Goal: Task Accomplishment & Management: Manage account settings

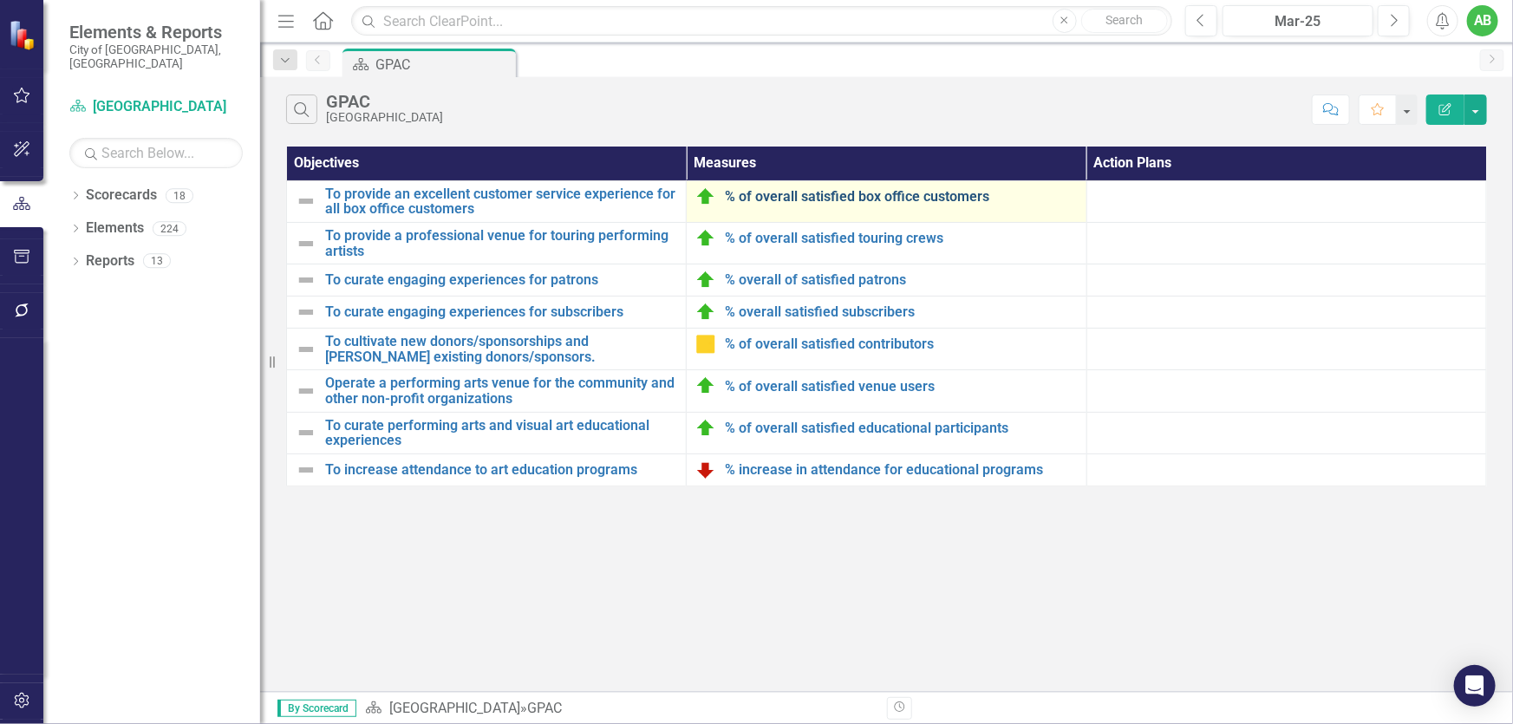
click at [788, 197] on link "% of overall satisfied box office customers" at bounding box center [901, 197] width 352 height 16
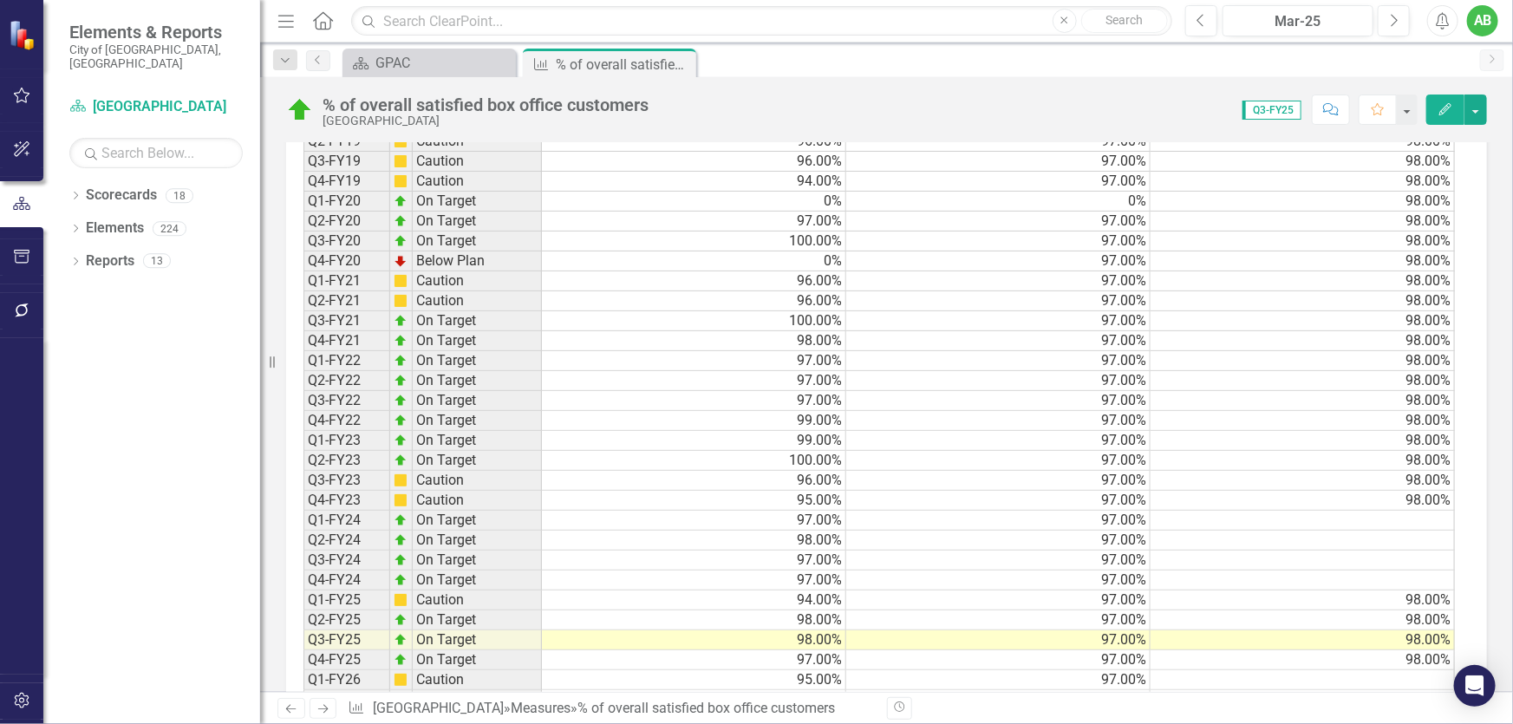
scroll to position [1340, 0]
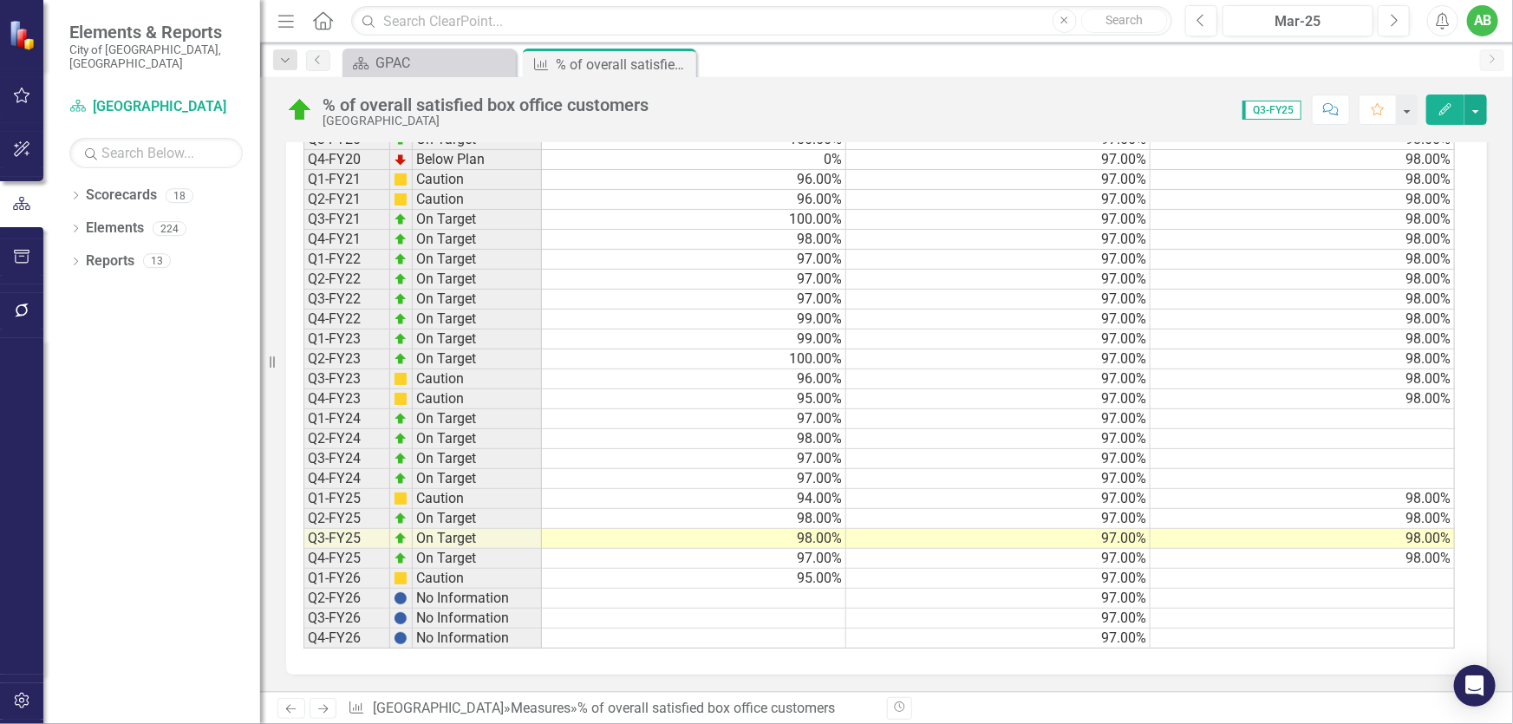
click at [15, 90] on icon "button" at bounding box center [22, 95] width 18 height 14
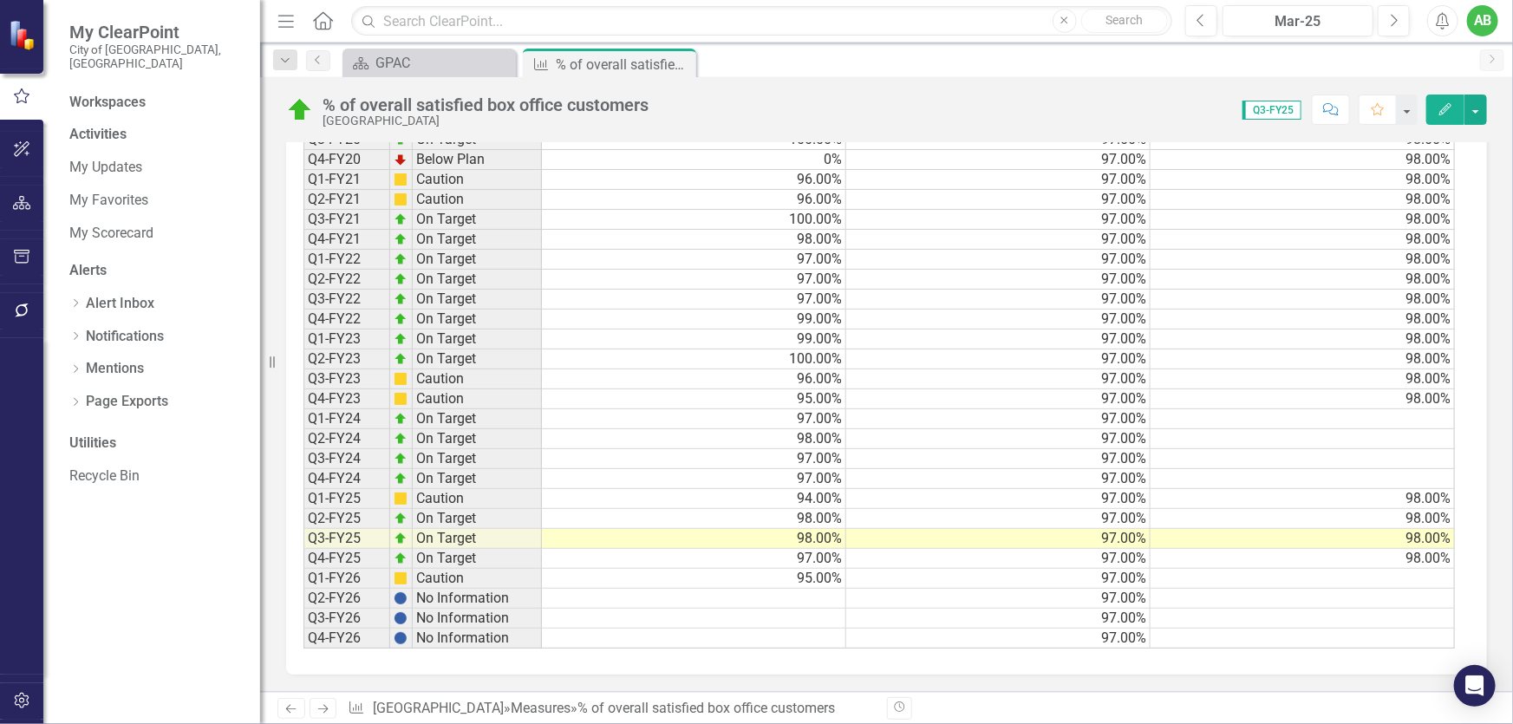
click at [15, 90] on icon "button" at bounding box center [21, 96] width 19 height 16
click at [385, 61] on div "GPAC" at bounding box center [433, 63] width 114 height 22
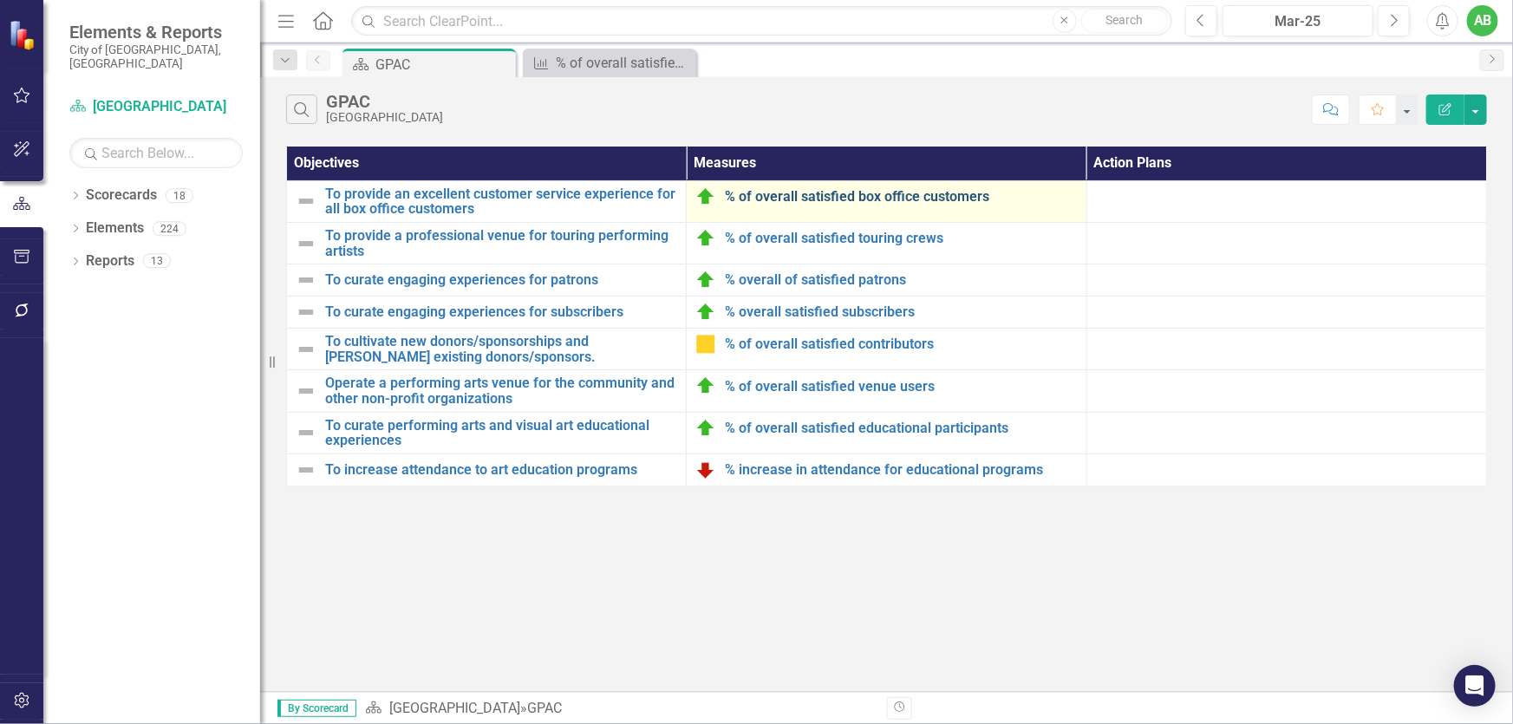
click at [846, 190] on link "% of overall satisfied box office customers" at bounding box center [901, 197] width 352 height 16
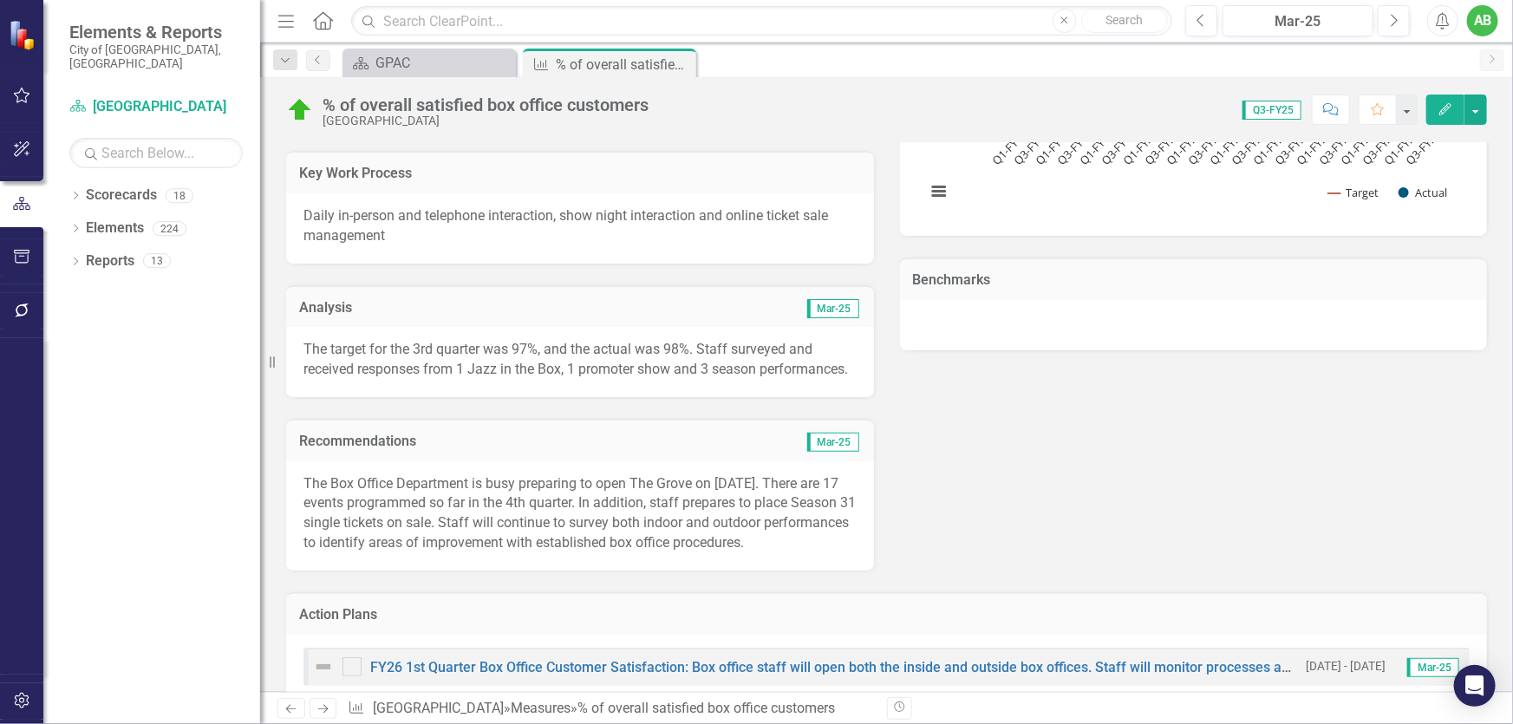
scroll to position [394, 0]
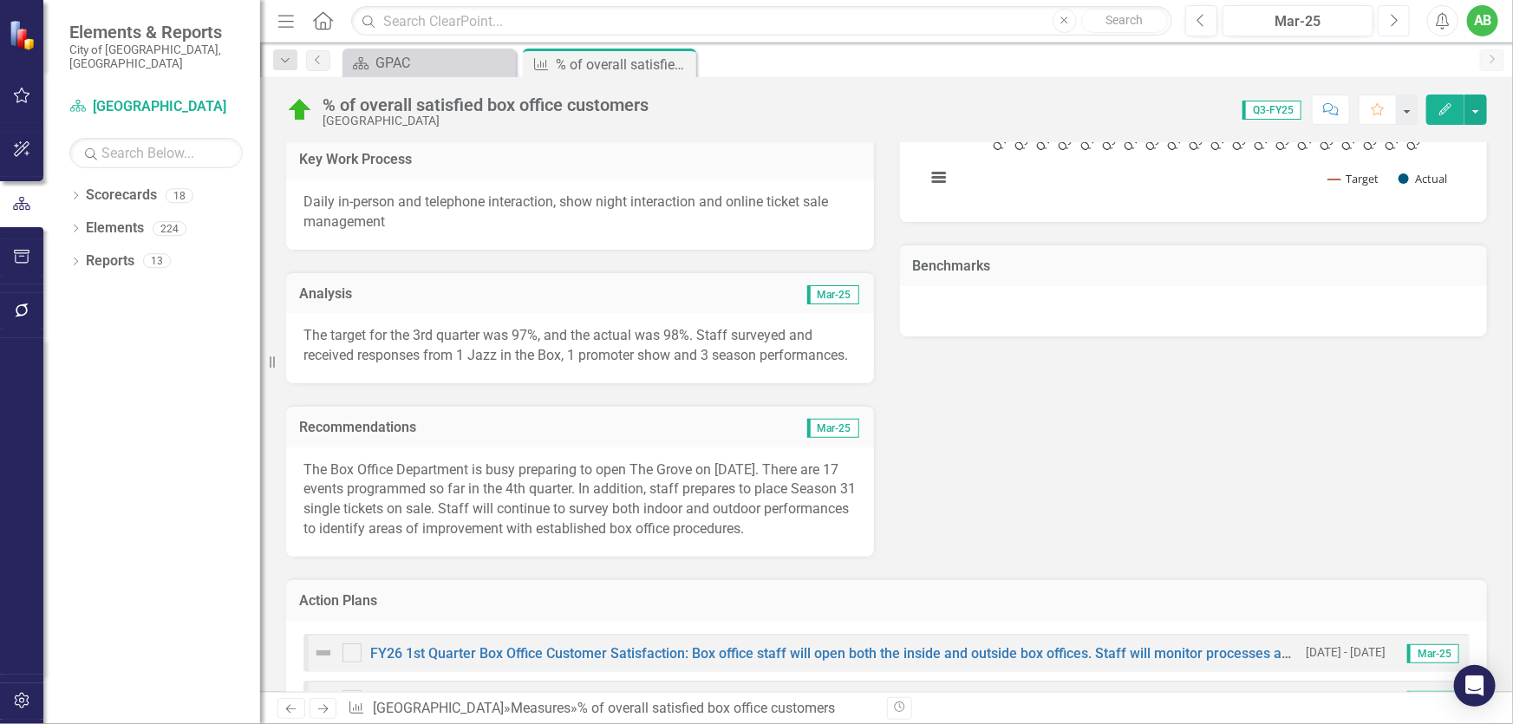
click at [1393, 29] on button "Next" at bounding box center [1394, 20] width 32 height 31
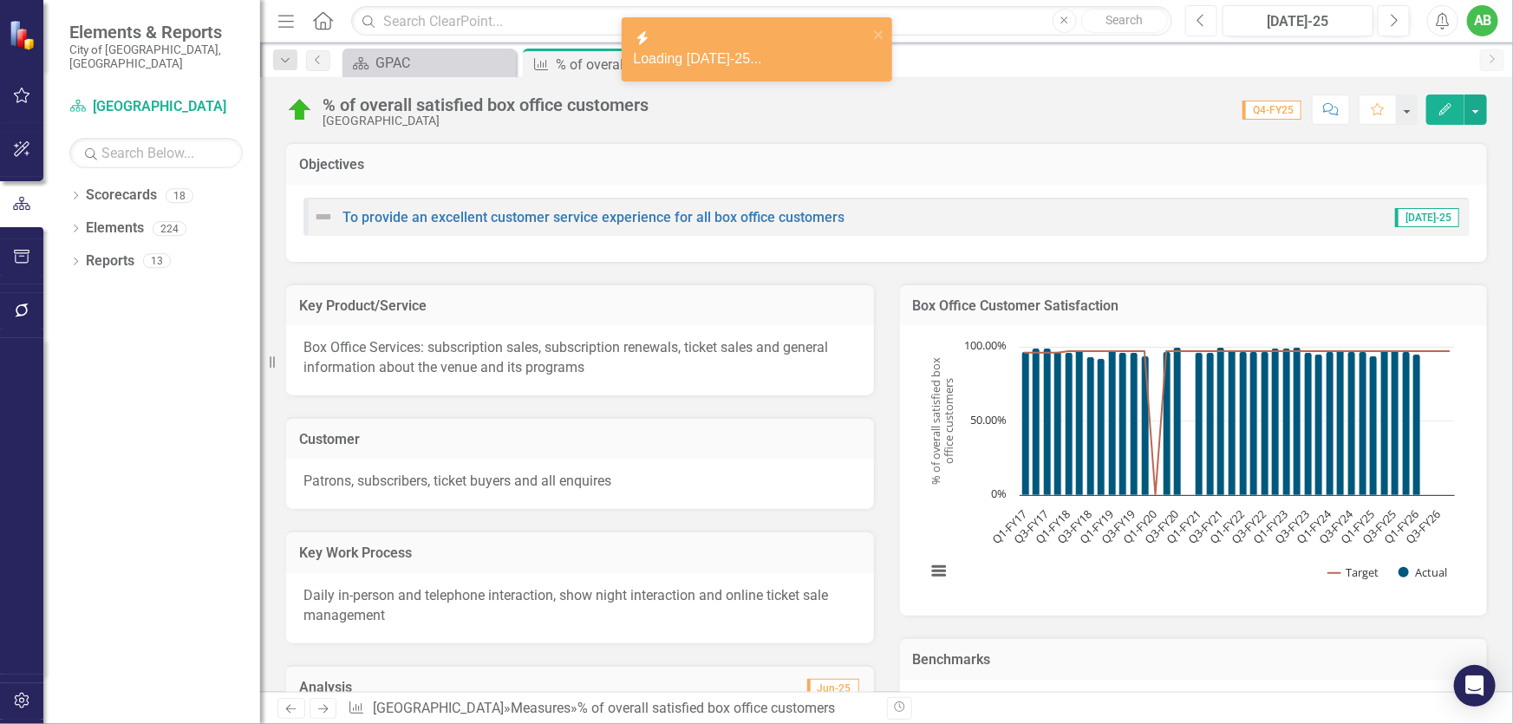
click at [1206, 23] on button "Previous" at bounding box center [1202, 20] width 32 height 31
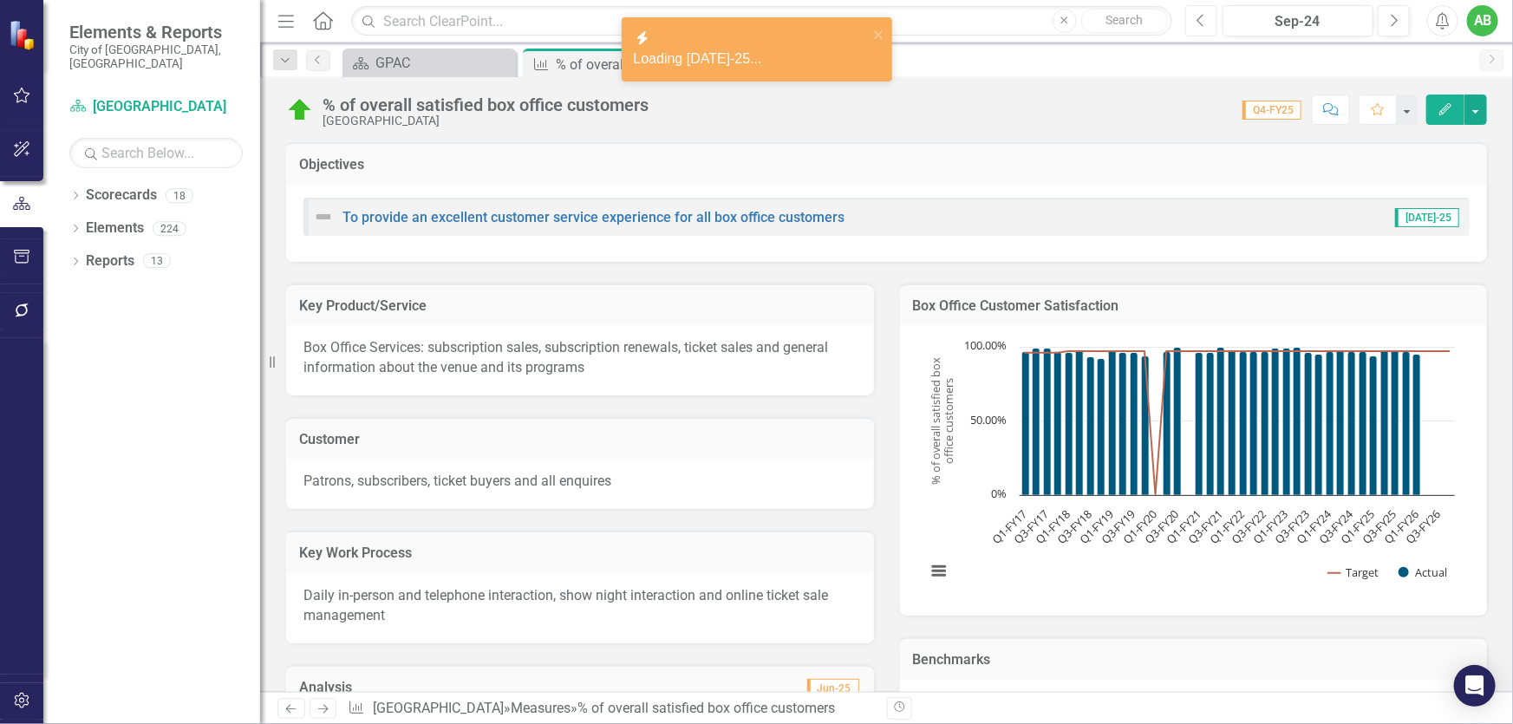
click at [1206, 23] on button "Previous" at bounding box center [1202, 20] width 32 height 31
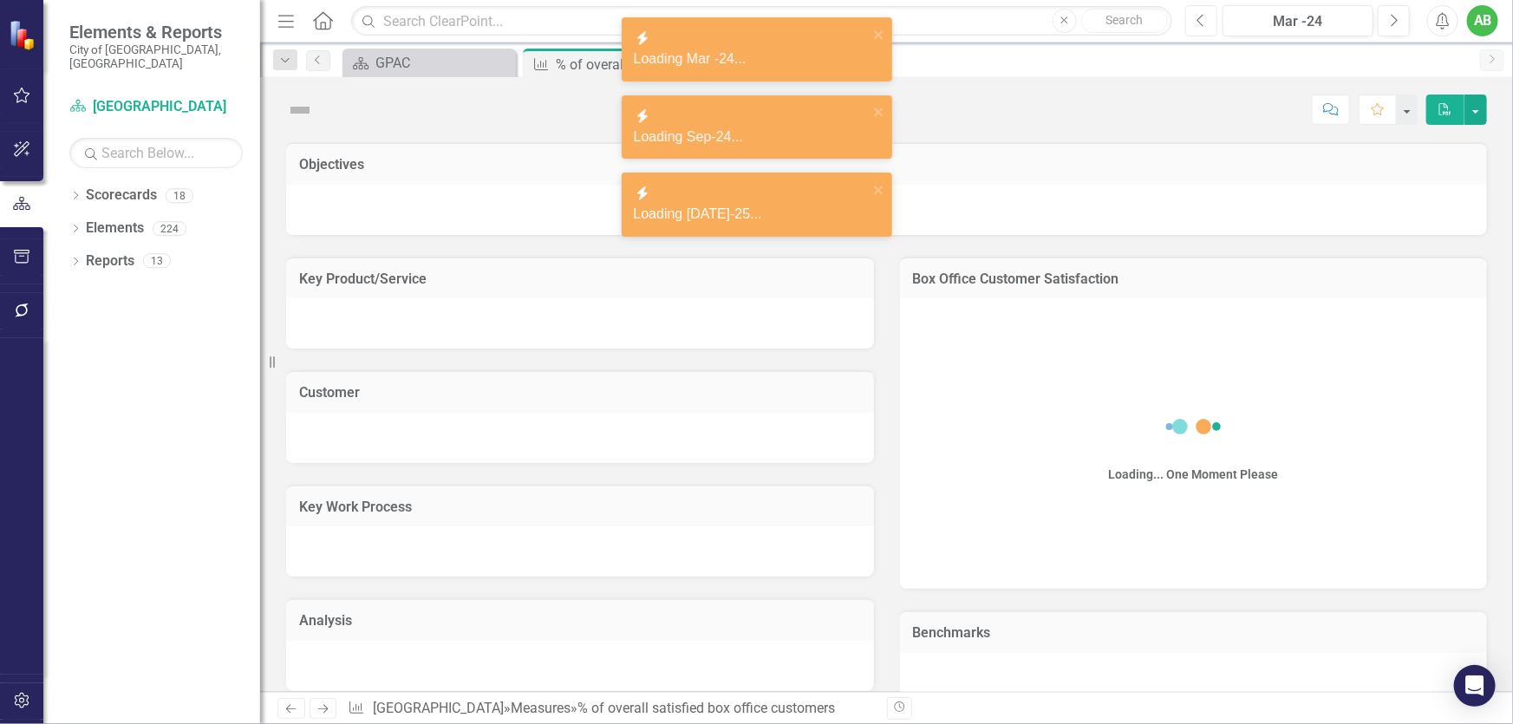
click at [1206, 23] on button "Previous" at bounding box center [1202, 20] width 32 height 31
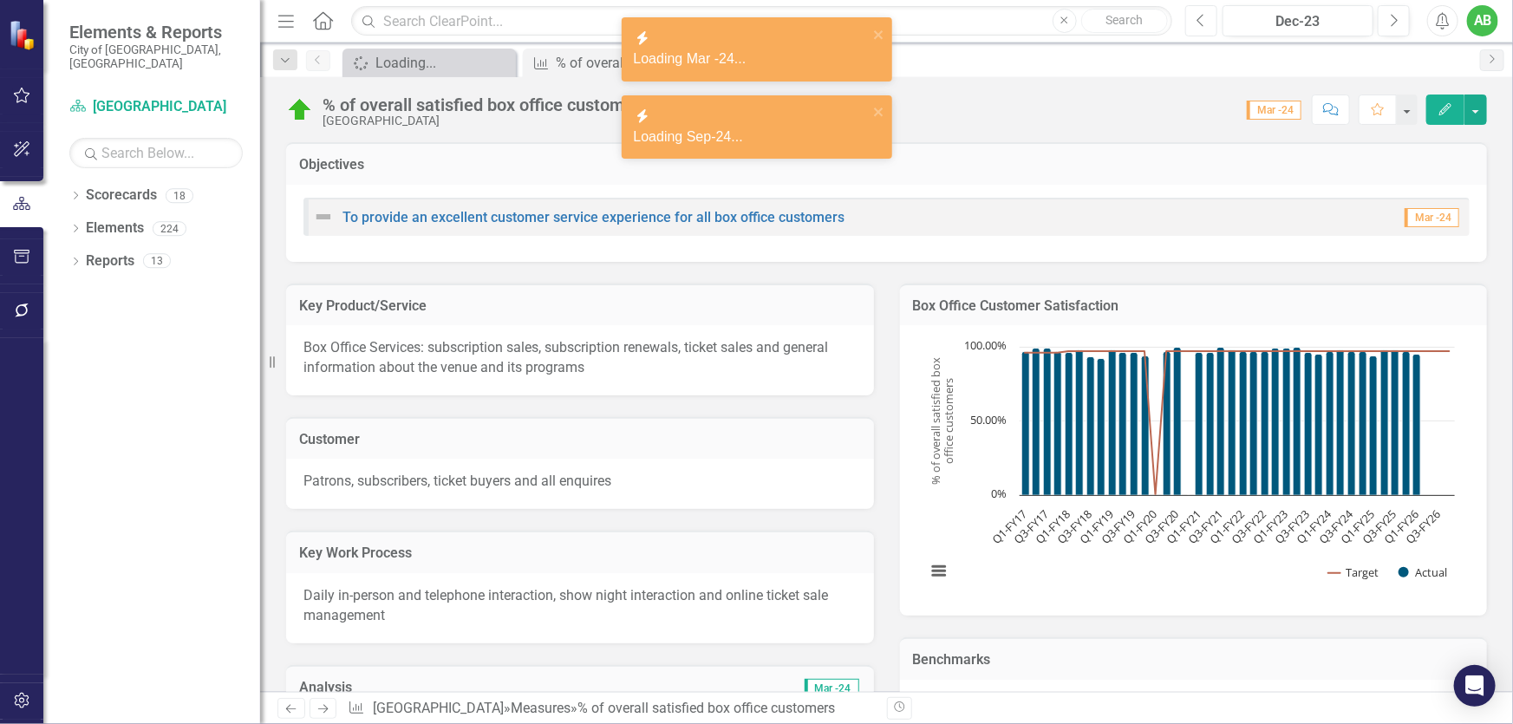
click at [1206, 23] on button "Previous" at bounding box center [1202, 20] width 32 height 31
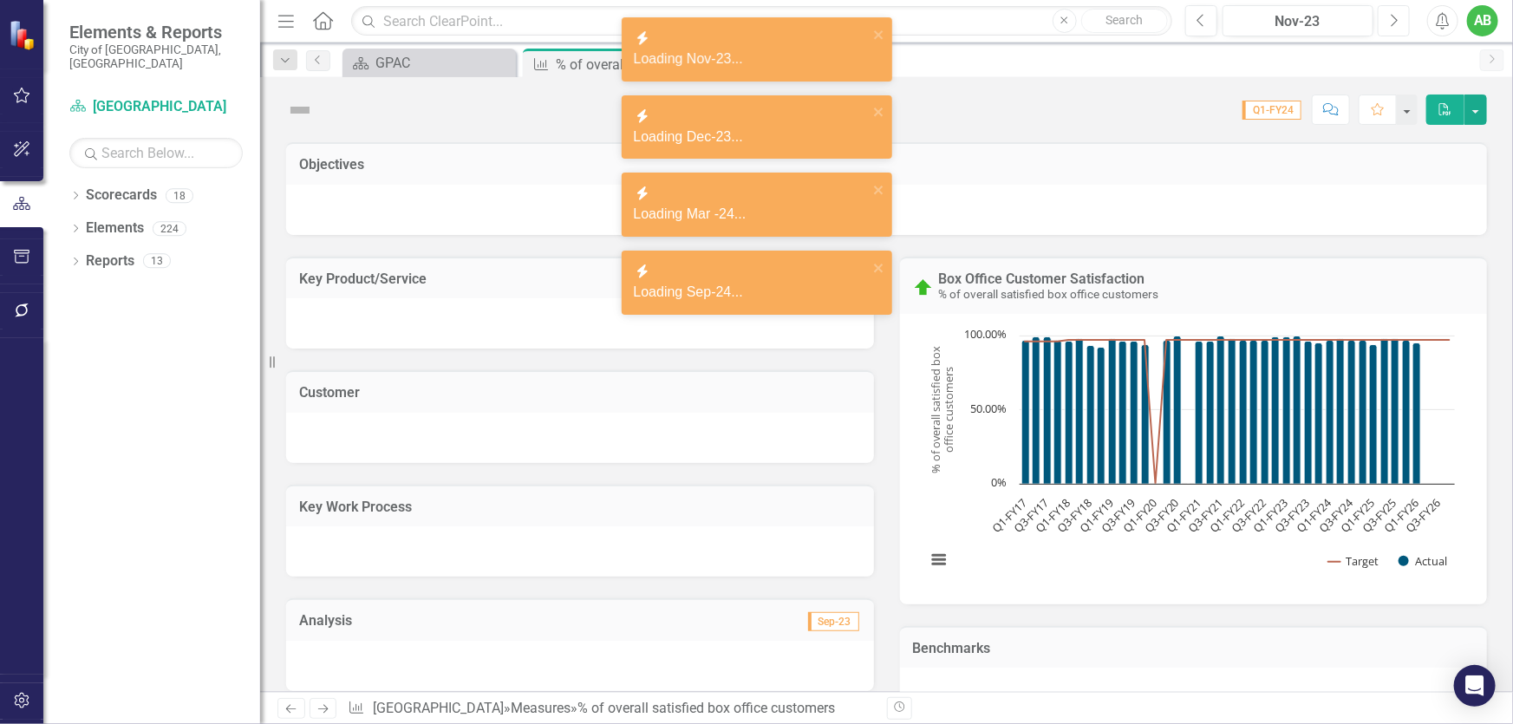
click at [1386, 24] on button "Next" at bounding box center [1394, 20] width 32 height 31
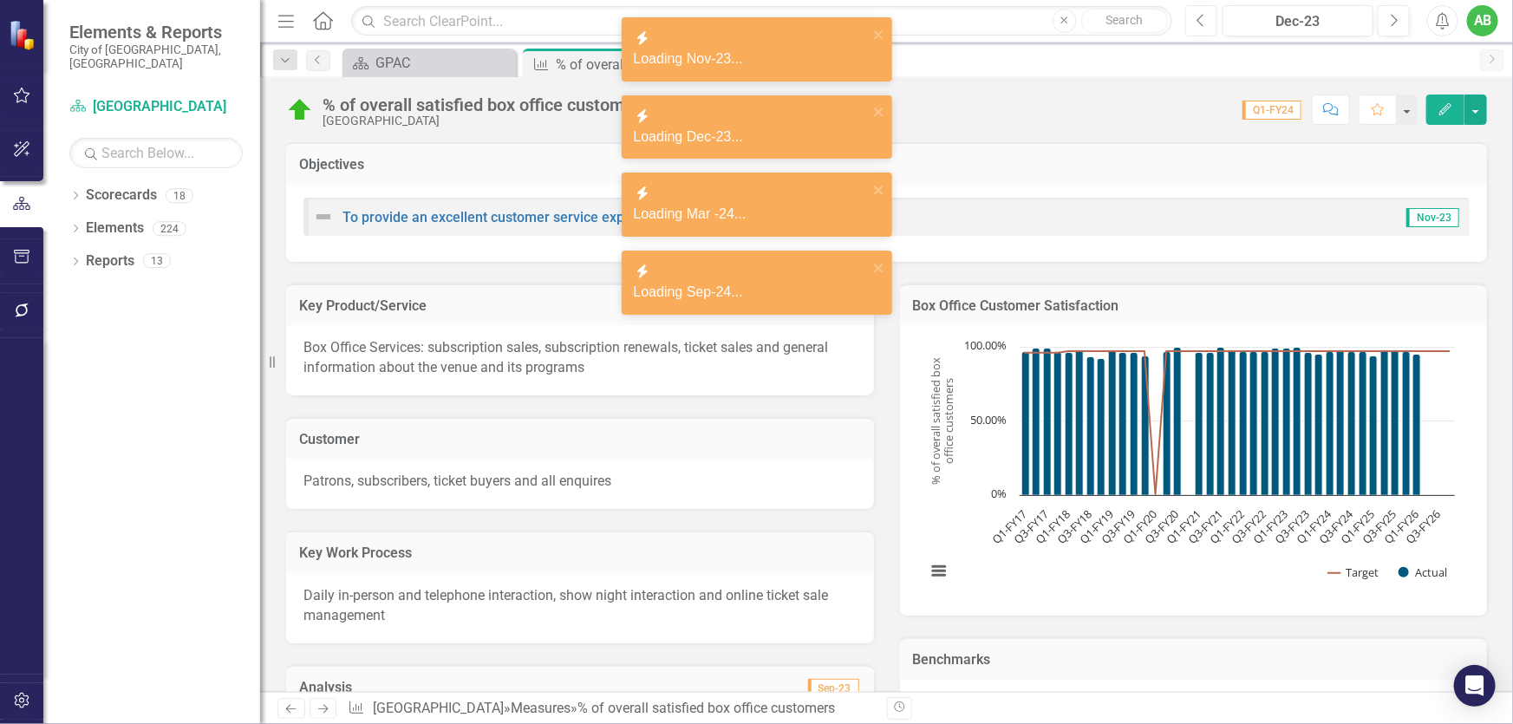
click at [1197, 19] on icon "Previous" at bounding box center [1202, 21] width 10 height 16
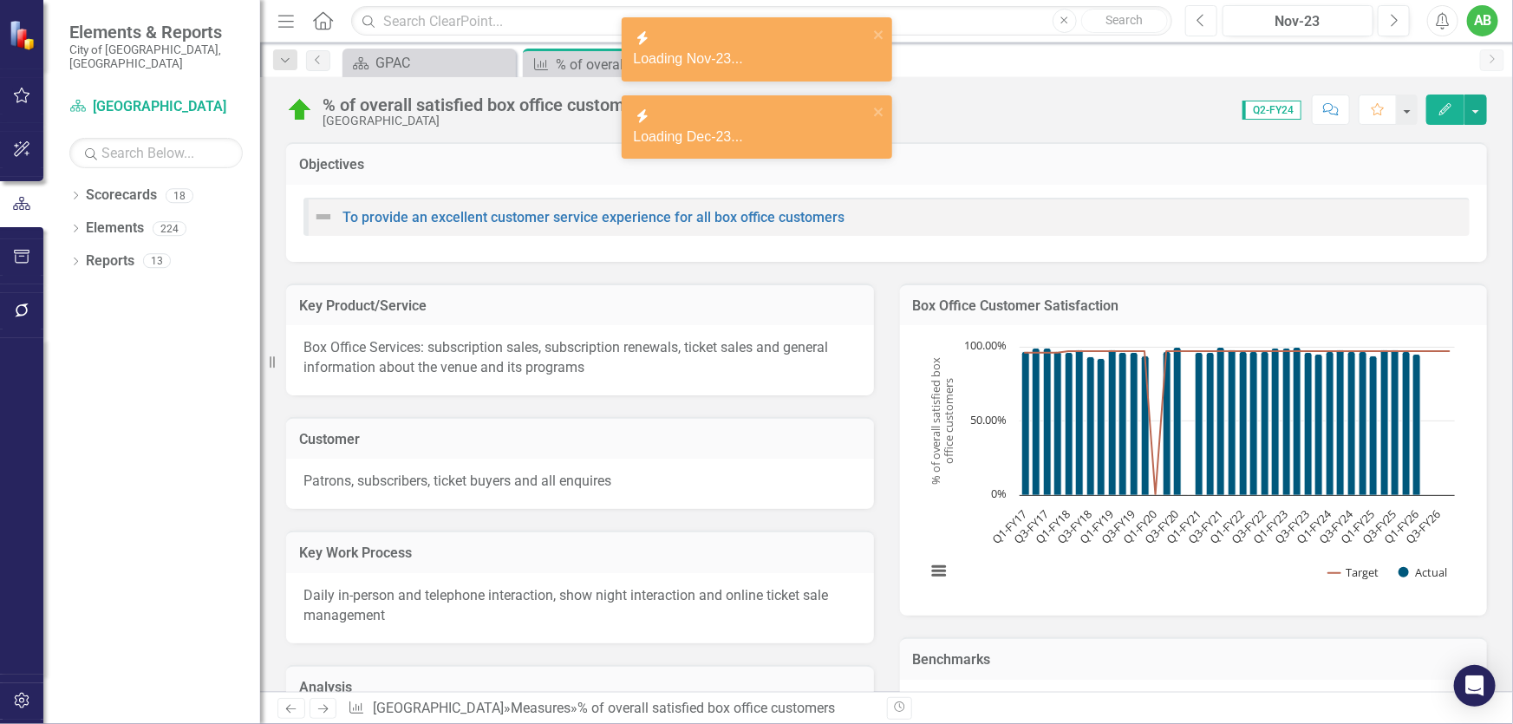
click at [1197, 19] on icon "Previous" at bounding box center [1202, 21] width 10 height 16
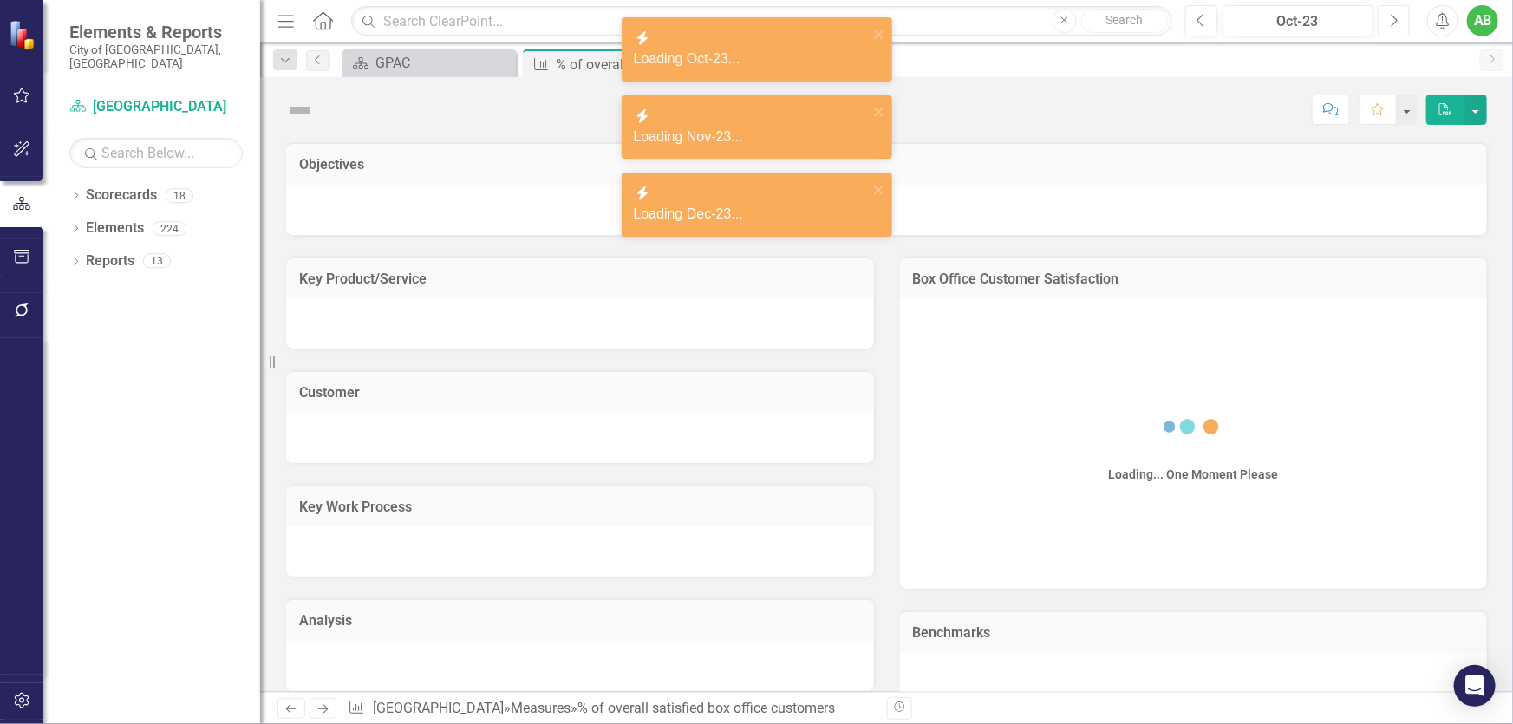
click at [1392, 23] on icon "Next" at bounding box center [1394, 21] width 10 height 16
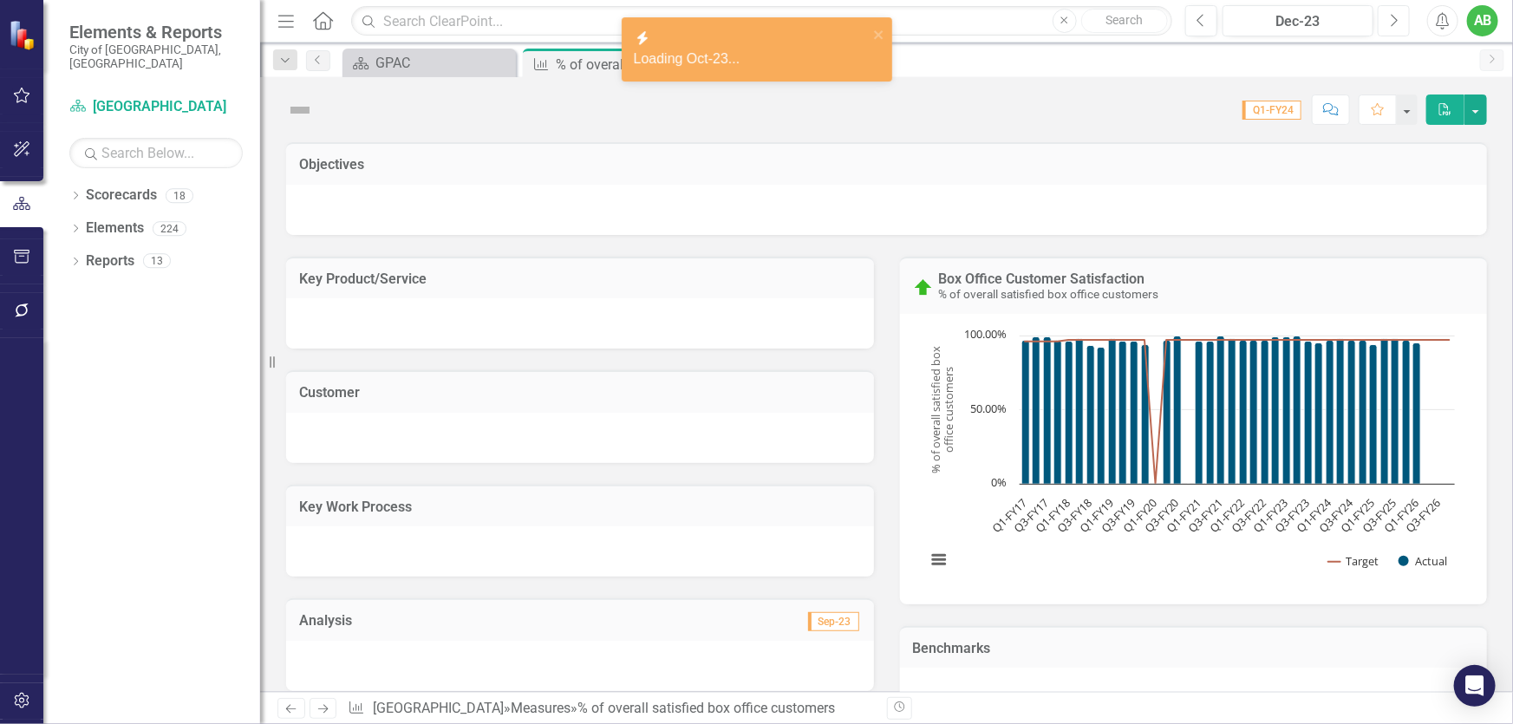
click at [1392, 23] on icon "Next" at bounding box center [1394, 21] width 10 height 16
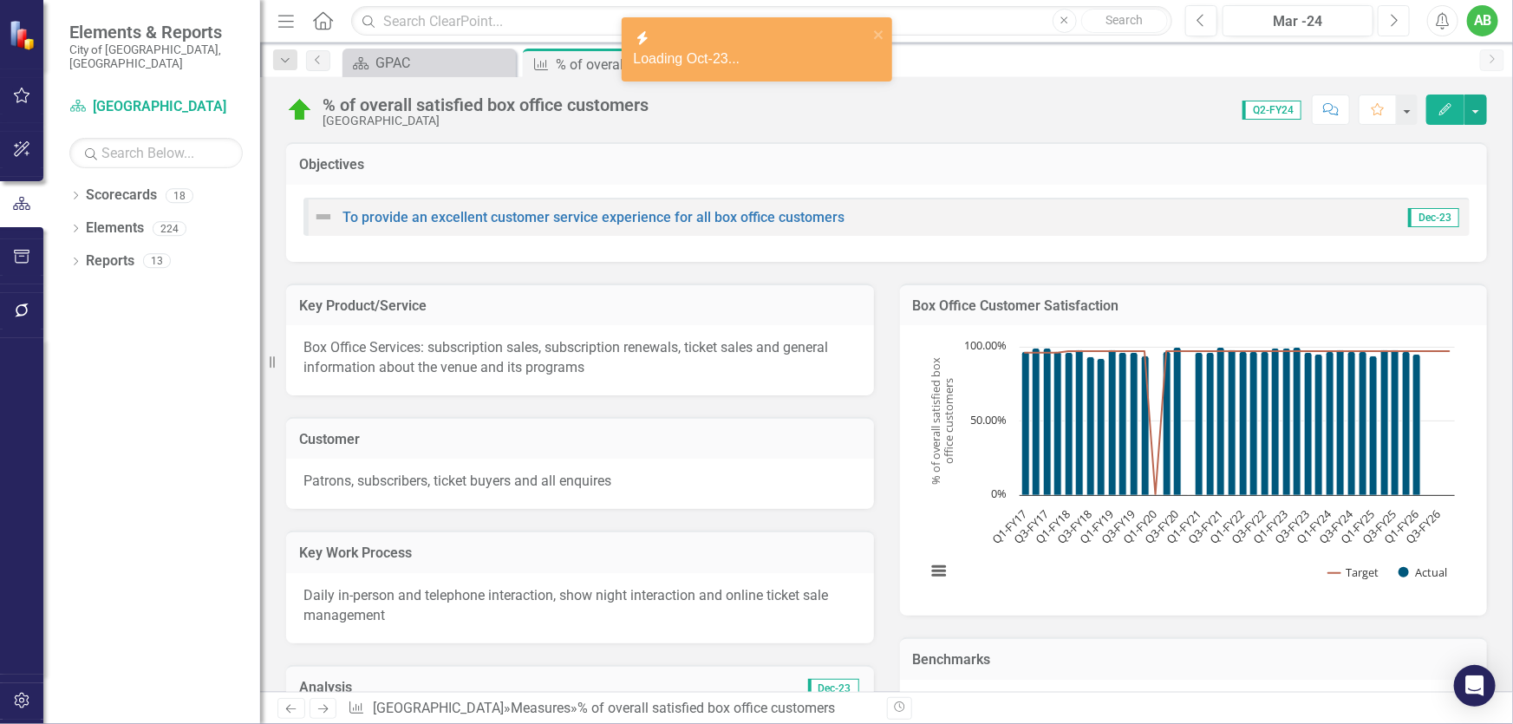
click at [1392, 23] on icon "Next" at bounding box center [1394, 21] width 10 height 16
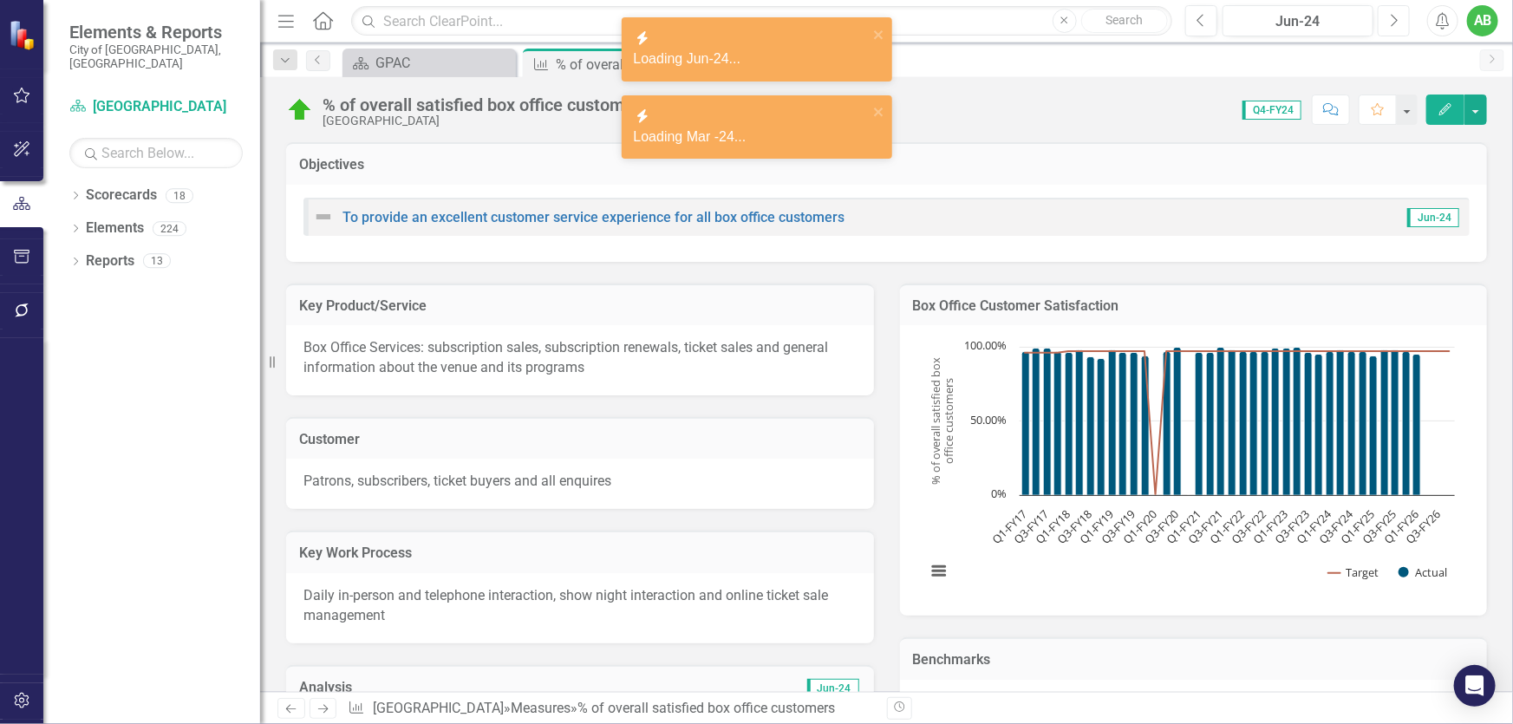
click at [1392, 23] on icon "Next" at bounding box center [1394, 21] width 10 height 16
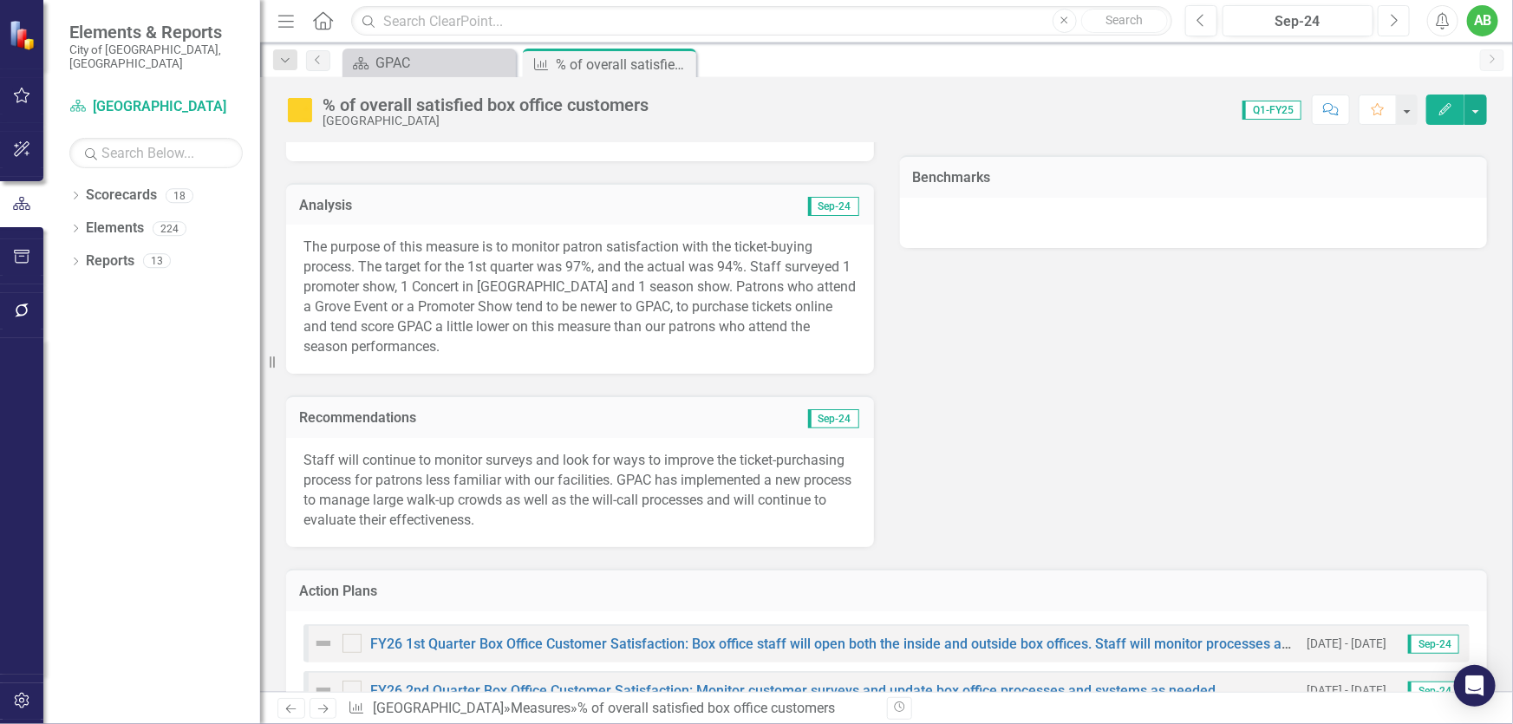
scroll to position [473, 0]
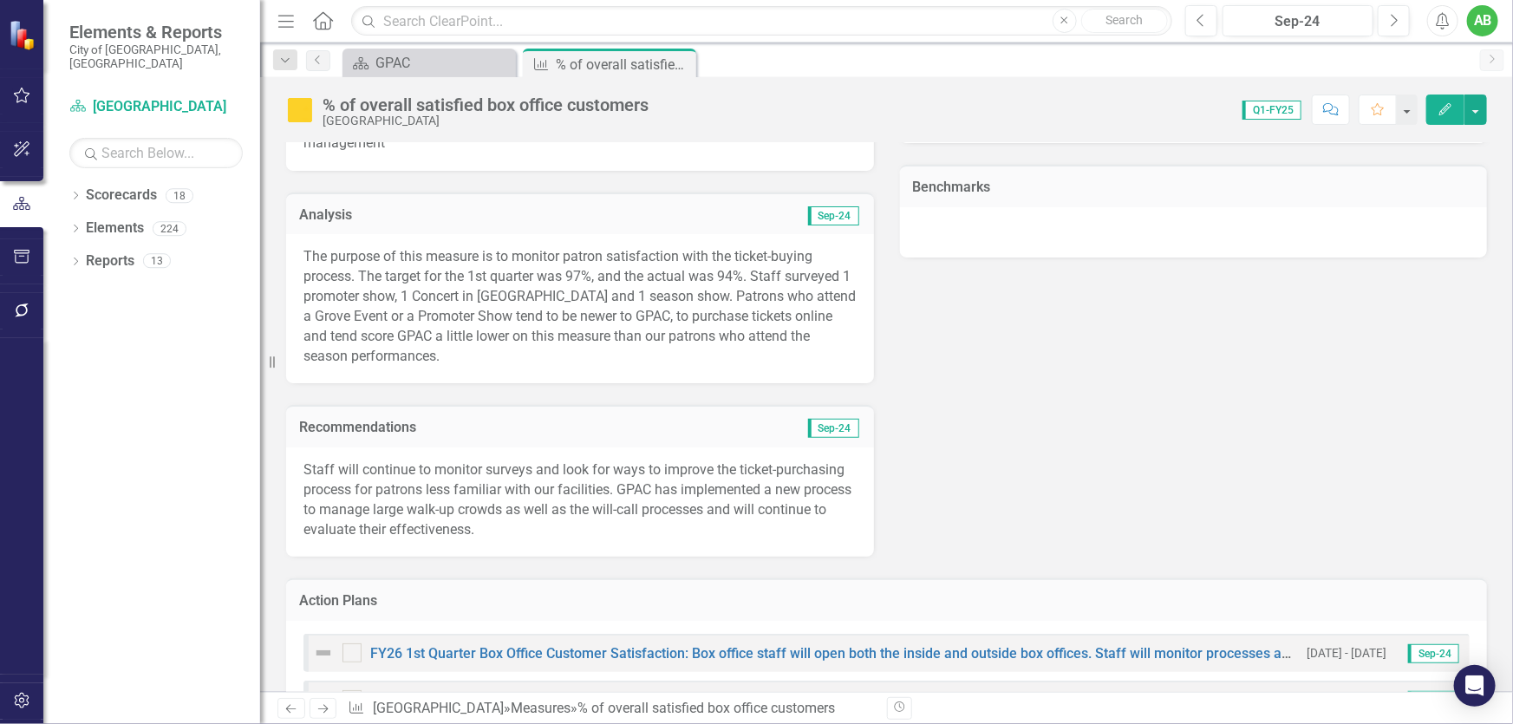
click at [565, 265] on p "The purpose of this measure is to monitor patron satisfaction with the ticket-b…" at bounding box center [580, 306] width 553 height 119
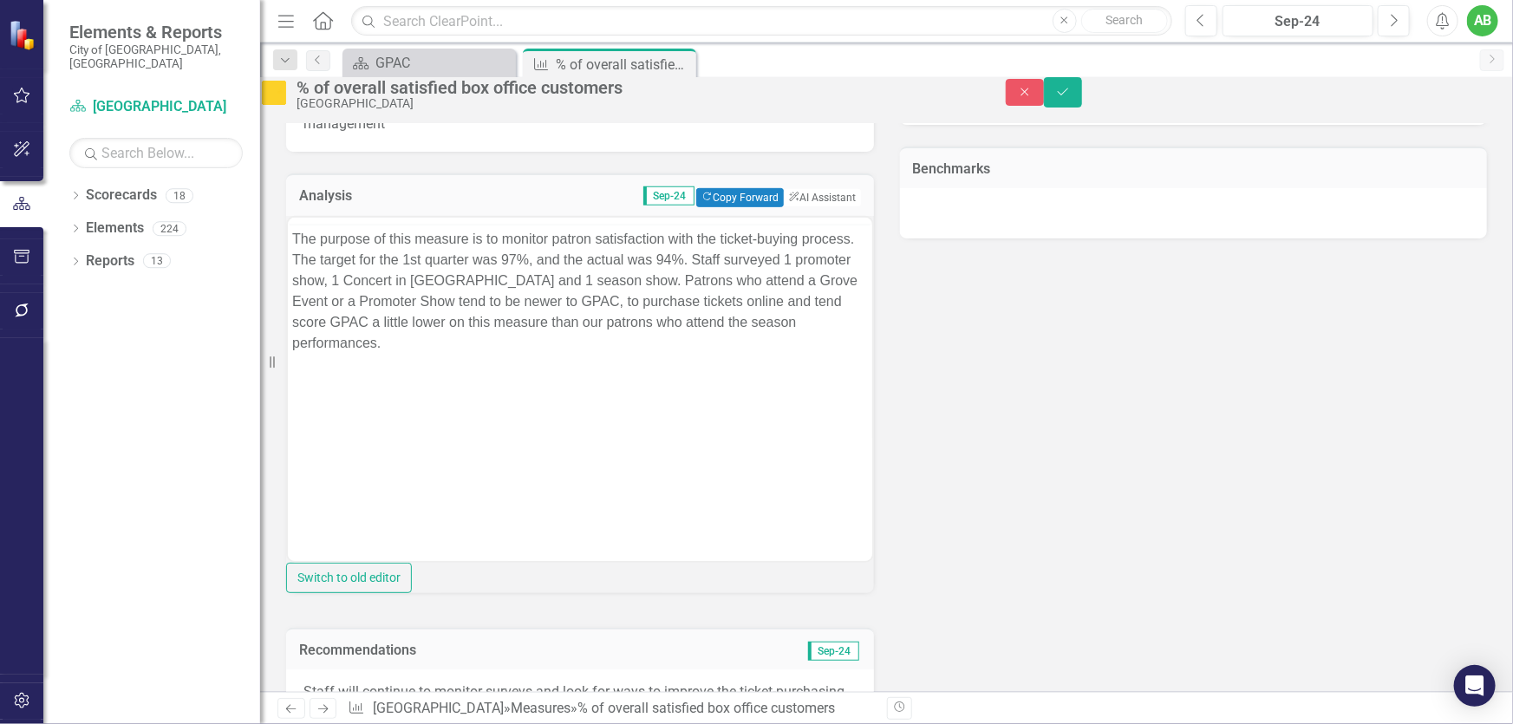
scroll to position [0, 0]
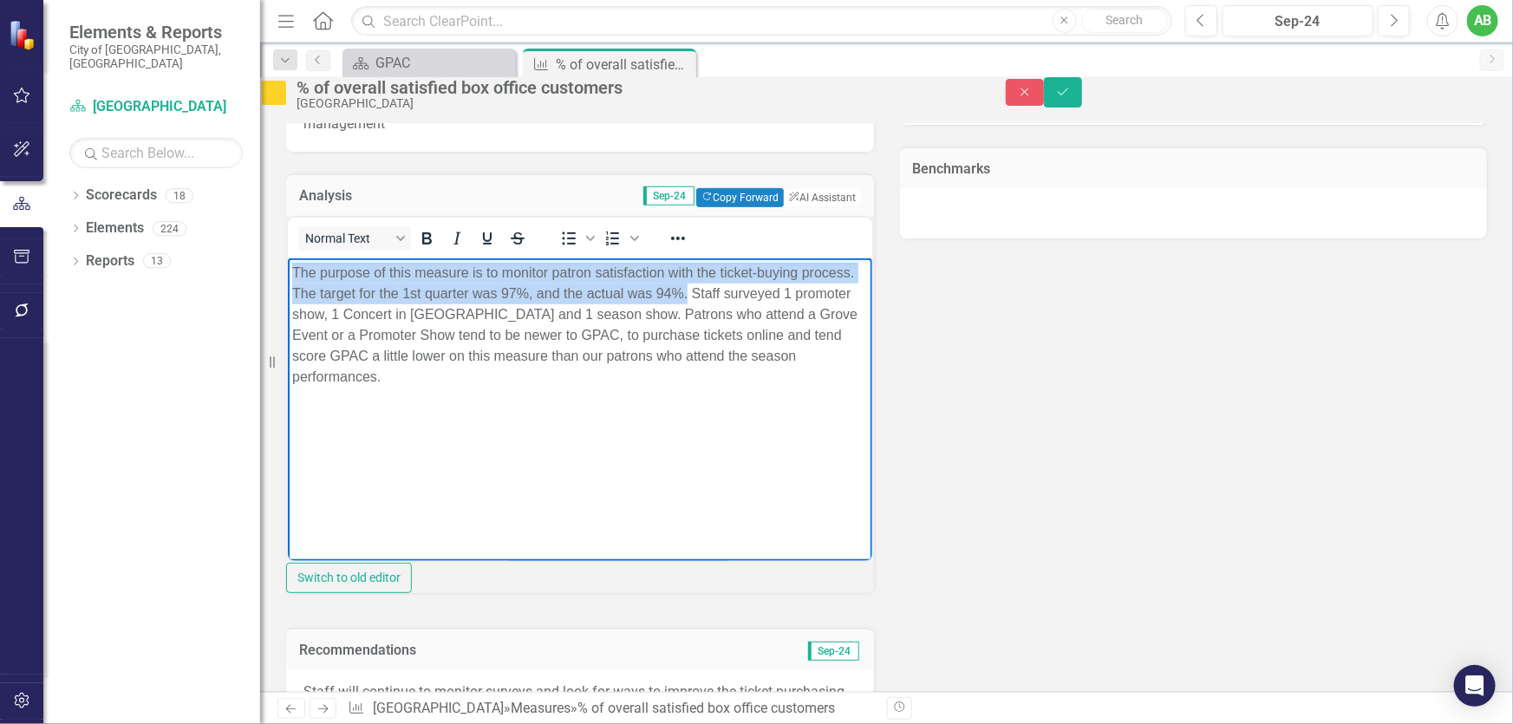
drag, startPoint x: 742, startPoint y: 295, endPoint x: 269, endPoint y: 274, distance: 474.0
click at [287, 274] on html "The purpose of this measure is to monitor patron satisfaction with the ticket-b…" at bounding box center [579, 388] width 585 height 260
copy p "The purpose of this measure is to monitor patron satisfaction with the ticket-b…"
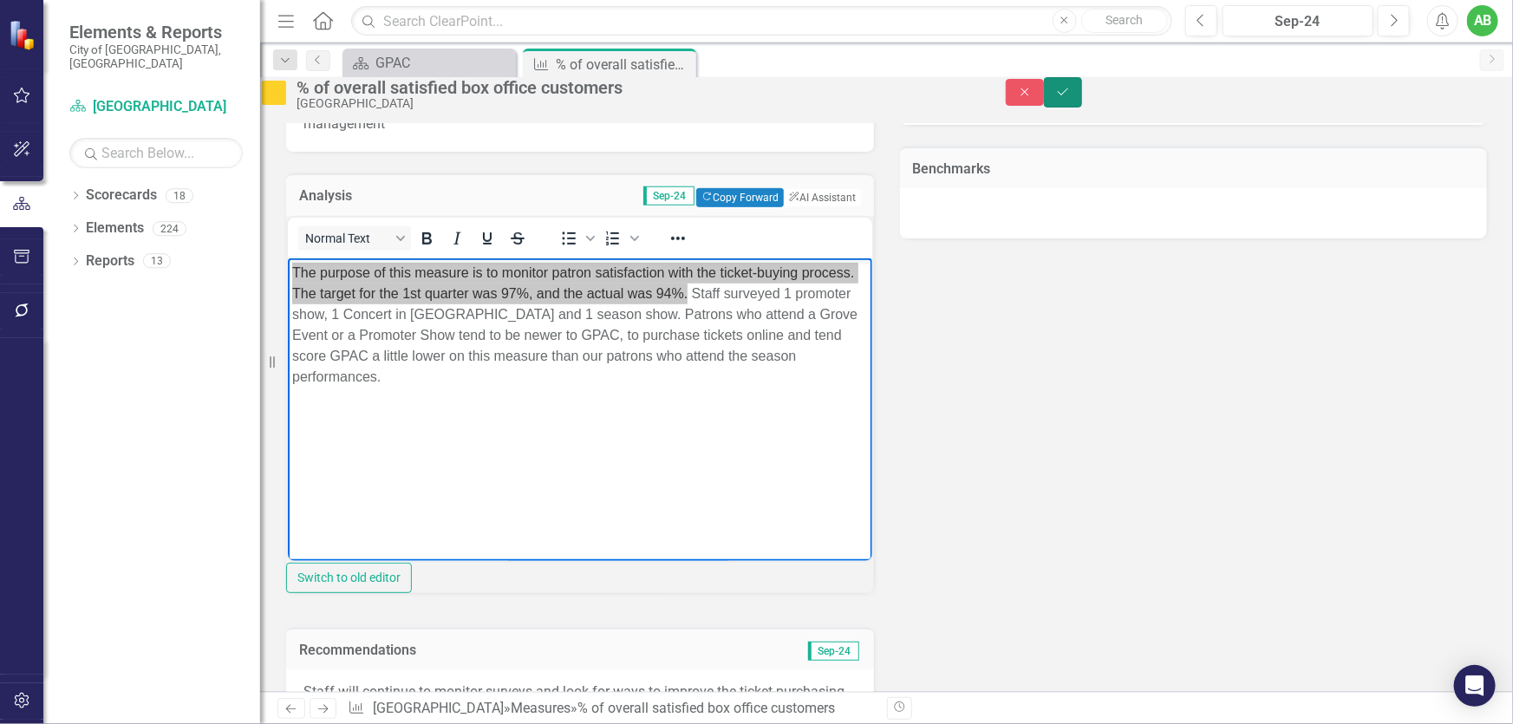
click at [1071, 98] on icon "Save" at bounding box center [1063, 92] width 16 height 12
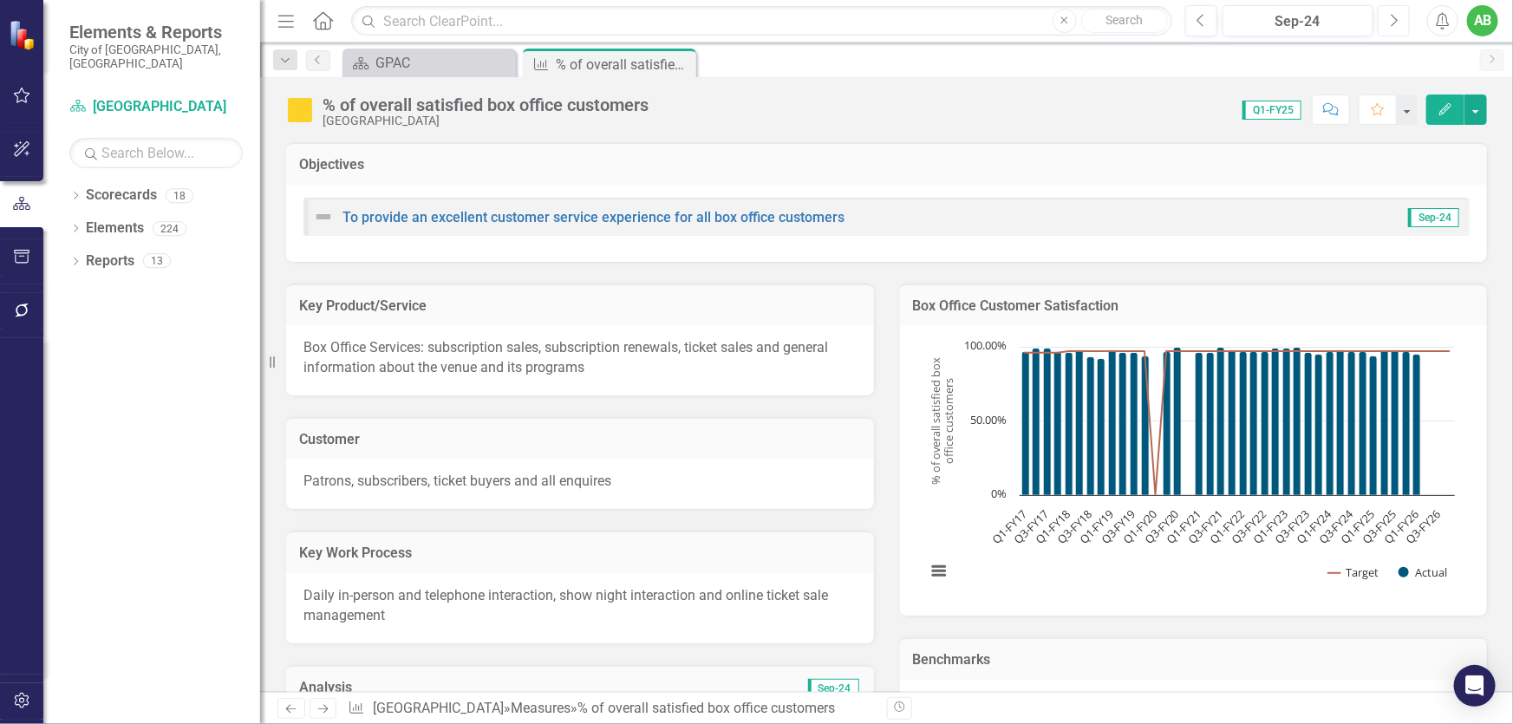
click at [1398, 31] on button "Next" at bounding box center [1394, 20] width 32 height 31
click at [1398, 29] on button "Next" at bounding box center [1394, 20] width 32 height 31
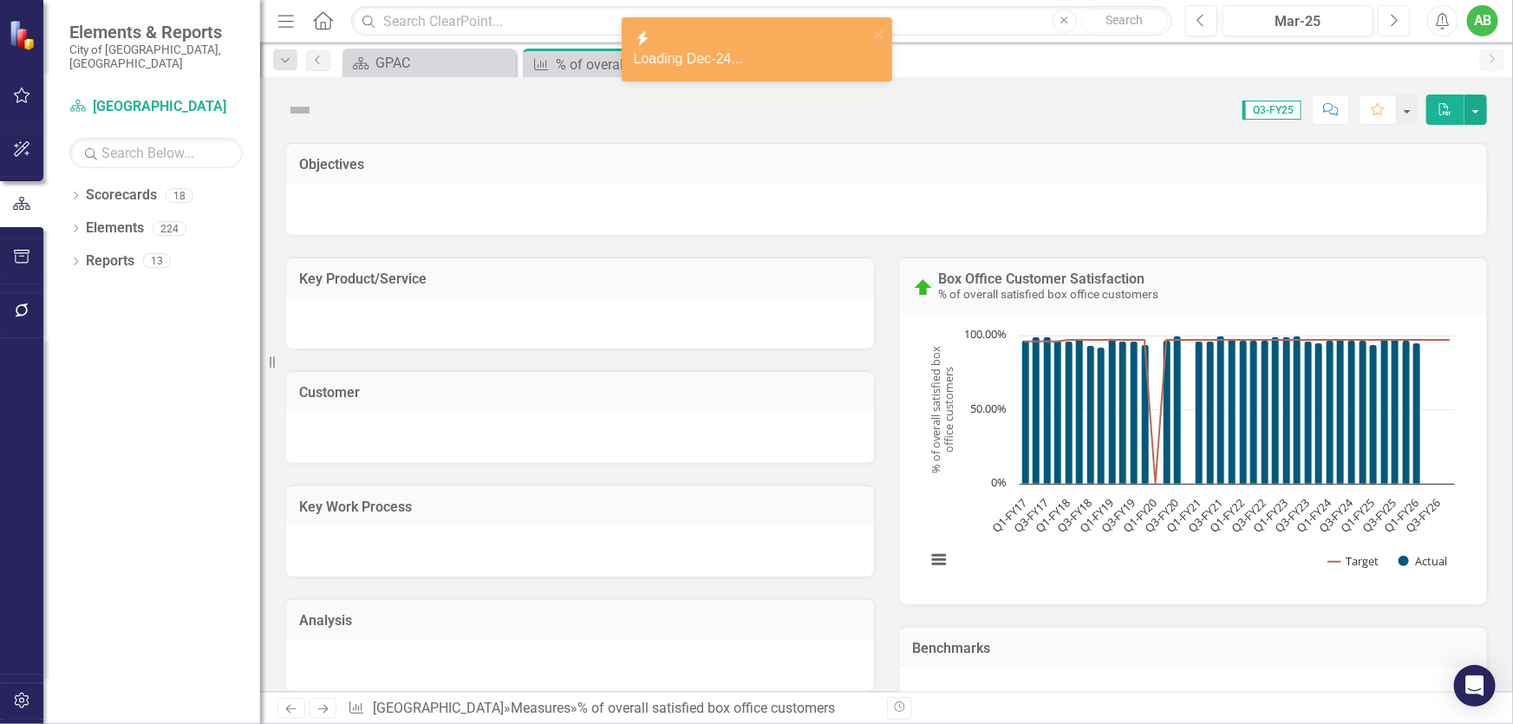
click at [1398, 29] on button "Next" at bounding box center [1394, 20] width 32 height 31
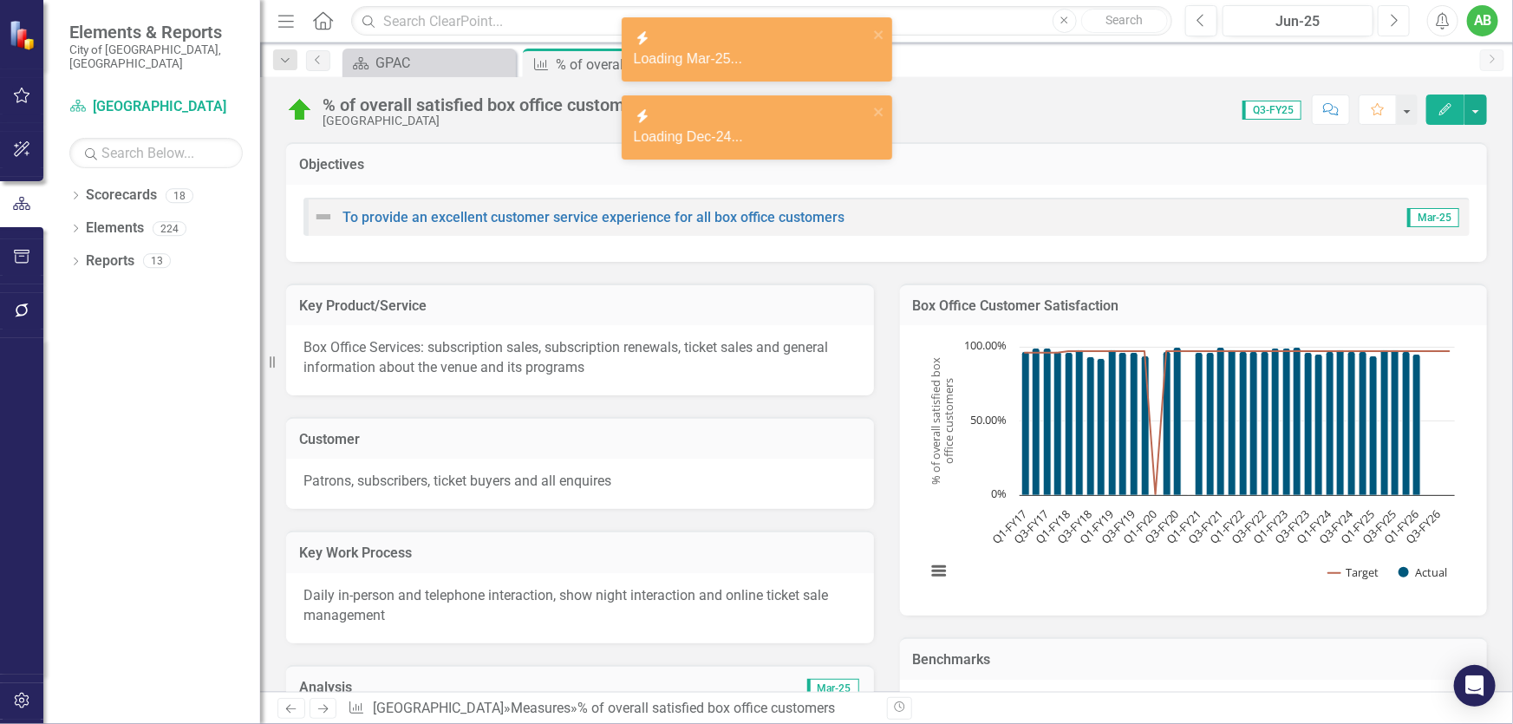
click at [1397, 29] on button "Next" at bounding box center [1394, 20] width 32 height 31
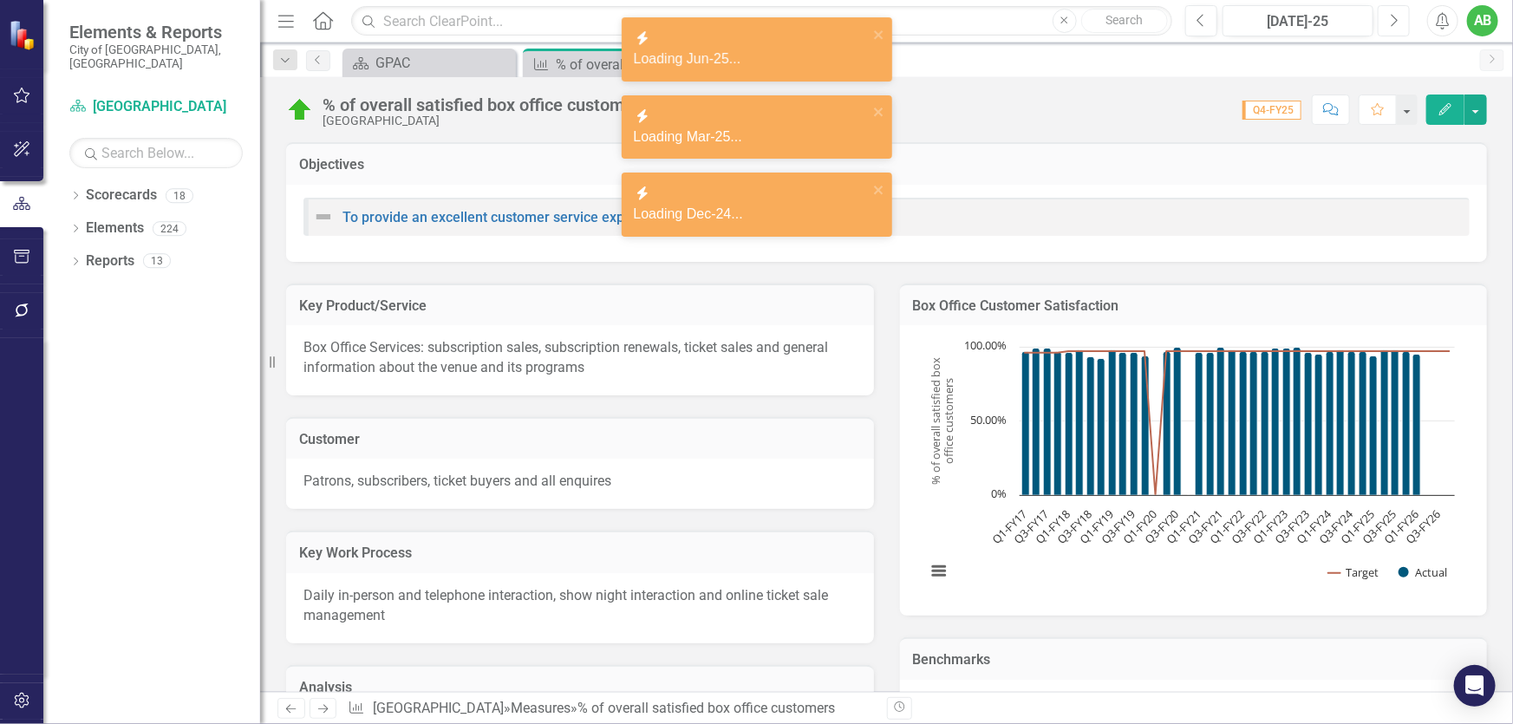
click at [1397, 29] on button "Next" at bounding box center [1394, 20] width 32 height 31
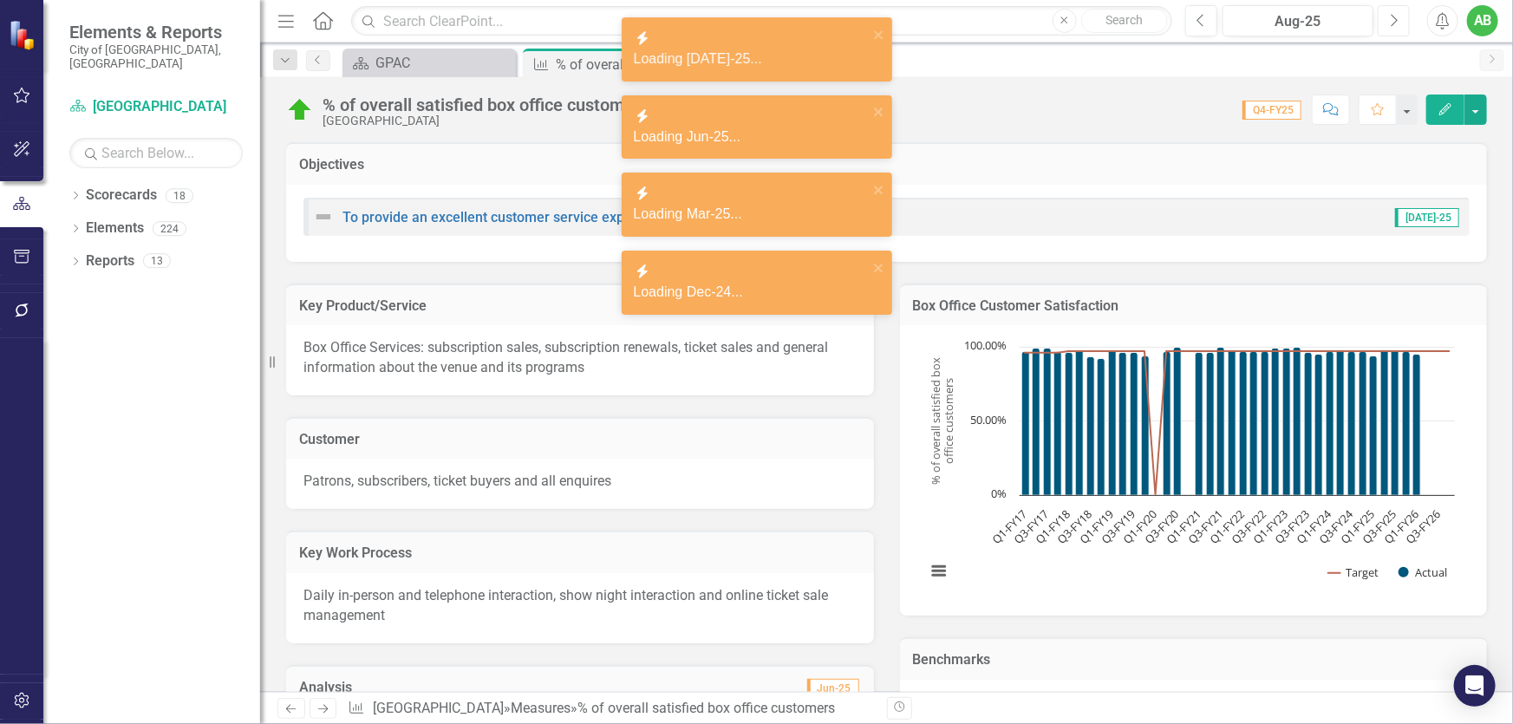
click at [1397, 29] on button "Next" at bounding box center [1394, 20] width 32 height 31
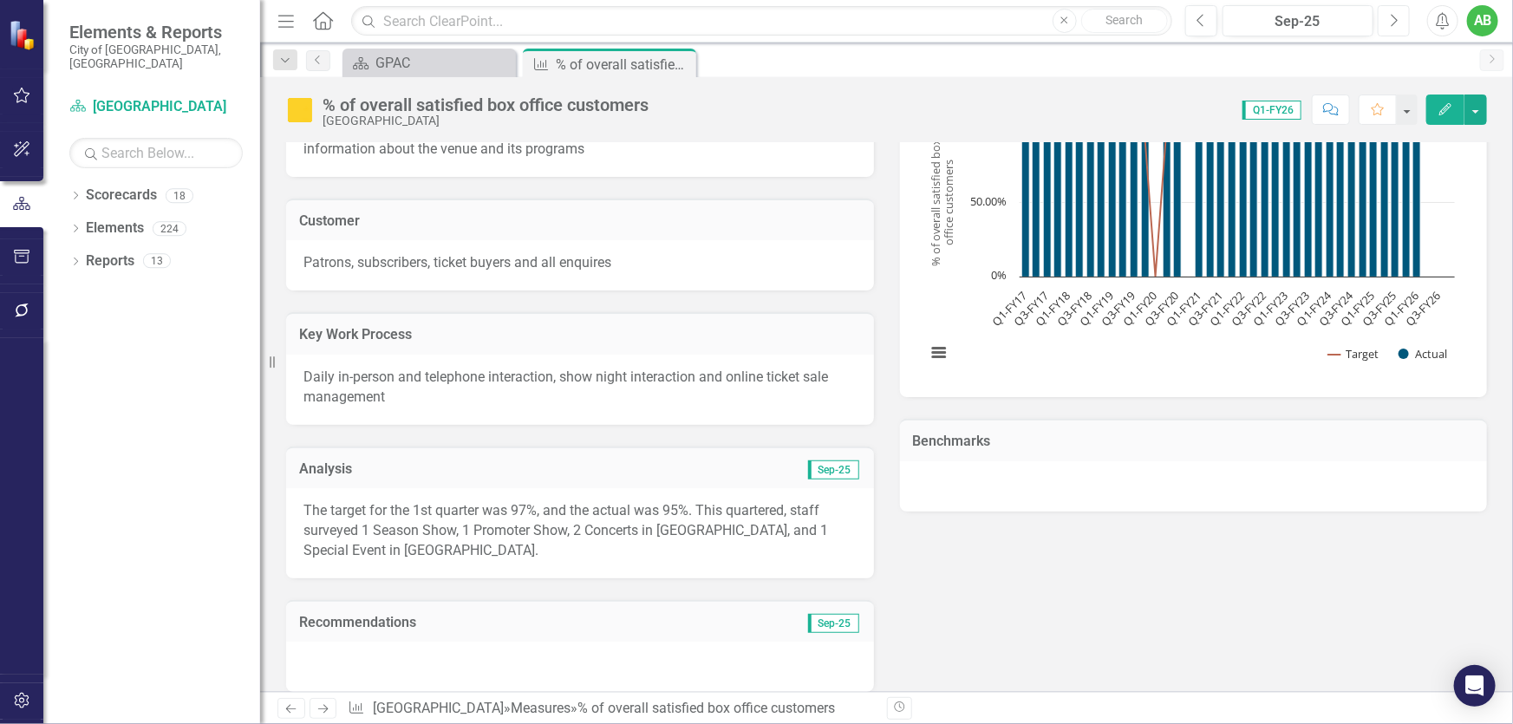
scroll to position [236, 0]
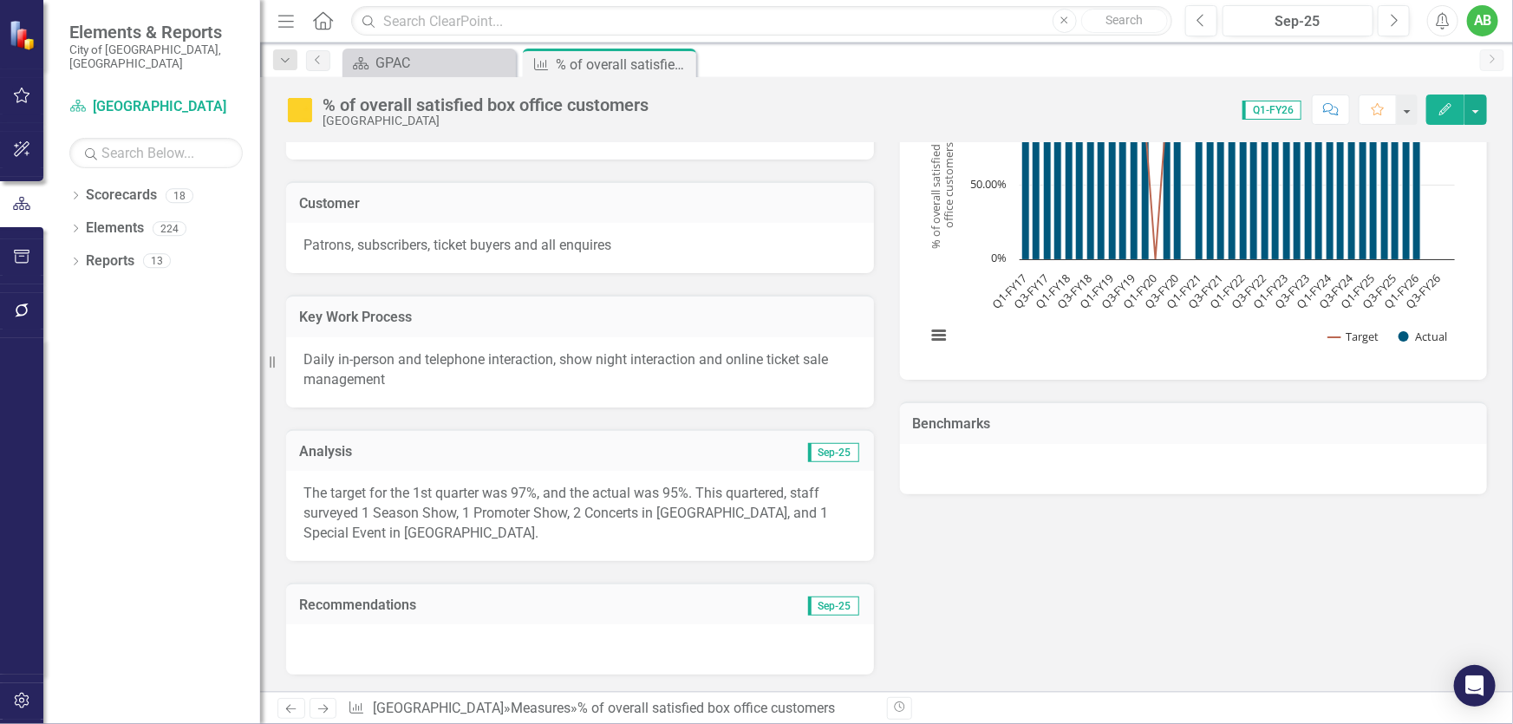
click at [304, 493] on p "The target for the 1st quarter was 97%, and the actual was 95%. This quartered,…" at bounding box center [580, 514] width 553 height 60
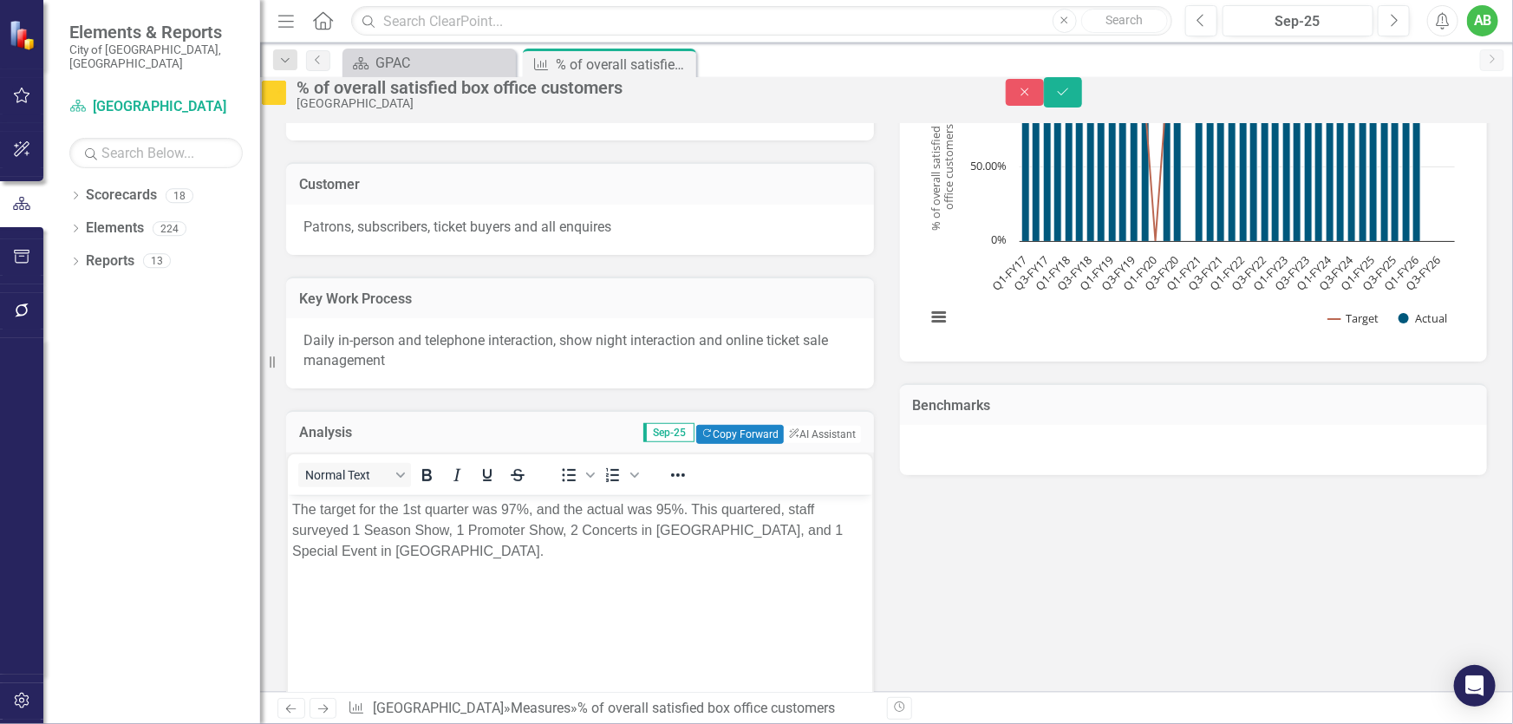
scroll to position [0, 0]
click at [296, 503] on p "The target for the 1st quarter was 97%, and the actual was 95%. This quartered,…" at bounding box center [579, 530] width 576 height 62
click at [288, 506] on body "The target for the 1st quarter was 97%, and the actual was 95%. This quartered,…" at bounding box center [579, 624] width 585 height 260
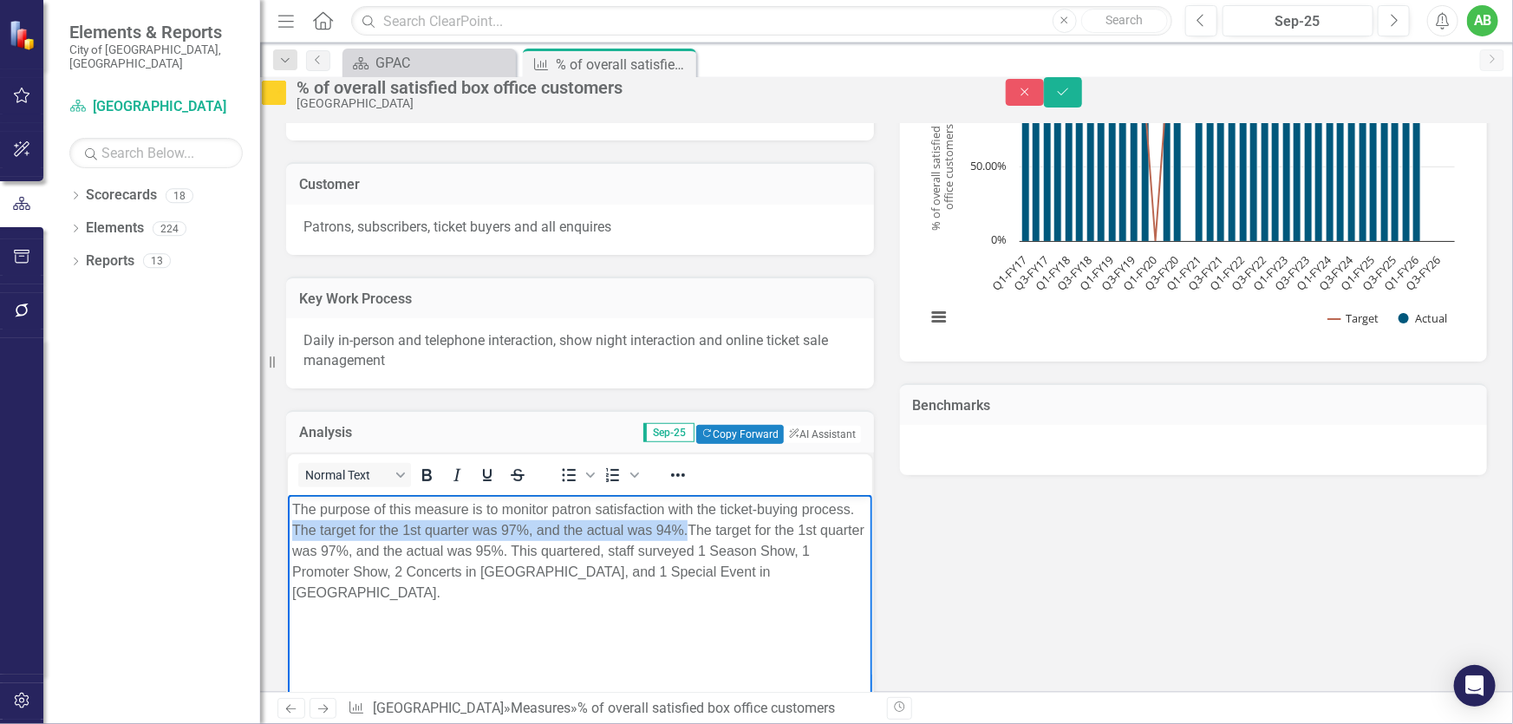
drag, startPoint x: 744, startPoint y: 529, endPoint x: 343, endPoint y: 527, distance: 400.7
click at [343, 527] on p "The purpose of this measure is to monitor patron satisfaction with the ticket-b…" at bounding box center [579, 551] width 576 height 104
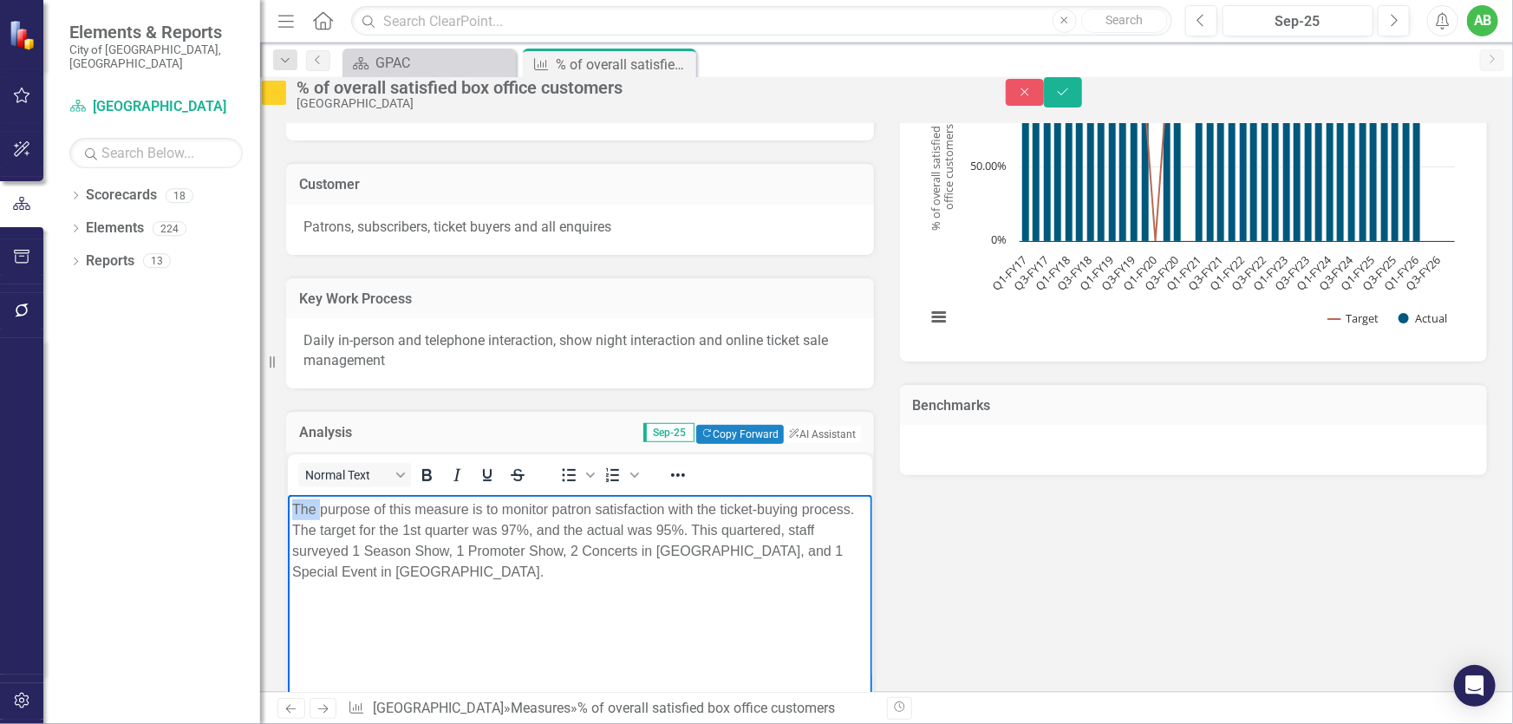
drag, startPoint x: 308, startPoint y: 507, endPoint x: 264, endPoint y: 507, distance: 44.2
click at [287, 507] on html "The purpose of this measure is to monitor patron satisfaction with the ticket-b…" at bounding box center [579, 624] width 585 height 260
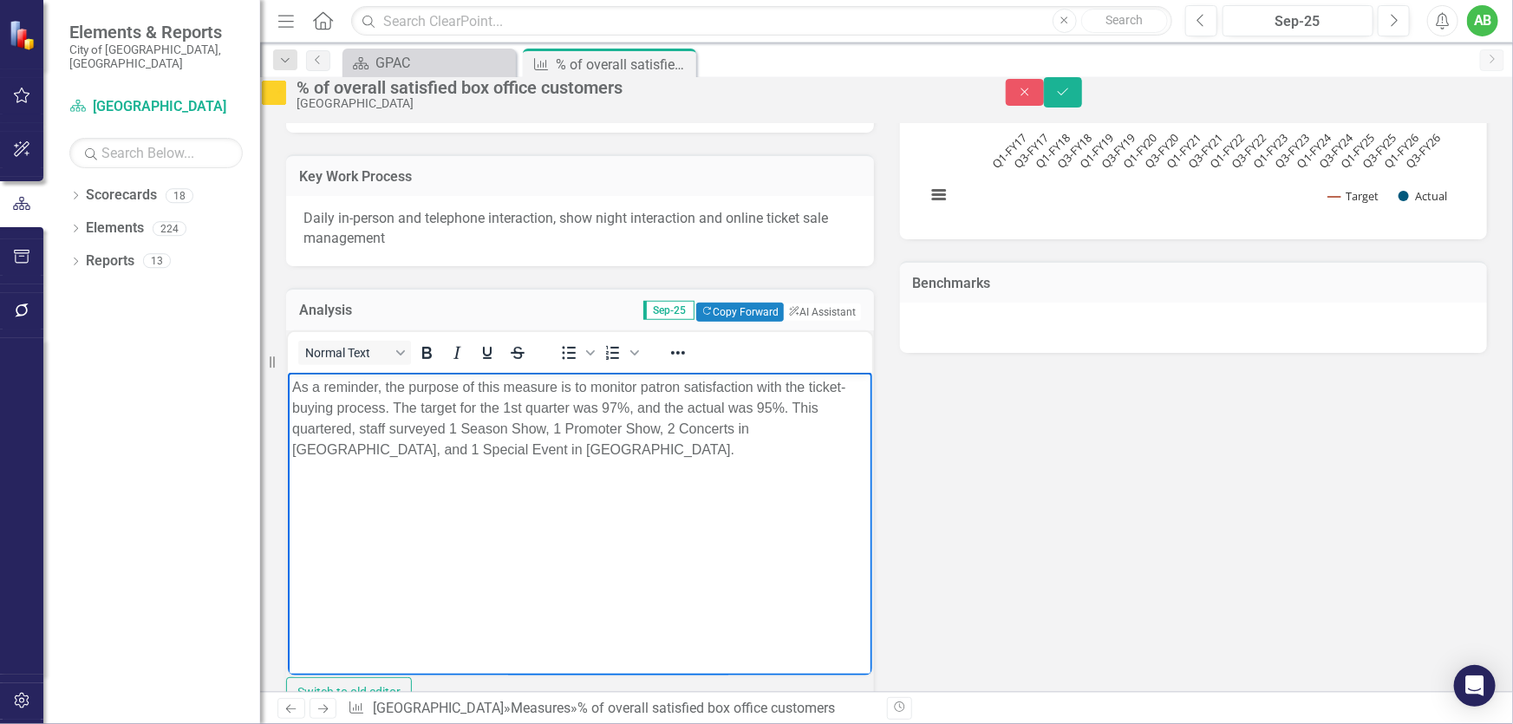
scroll to position [394, 0]
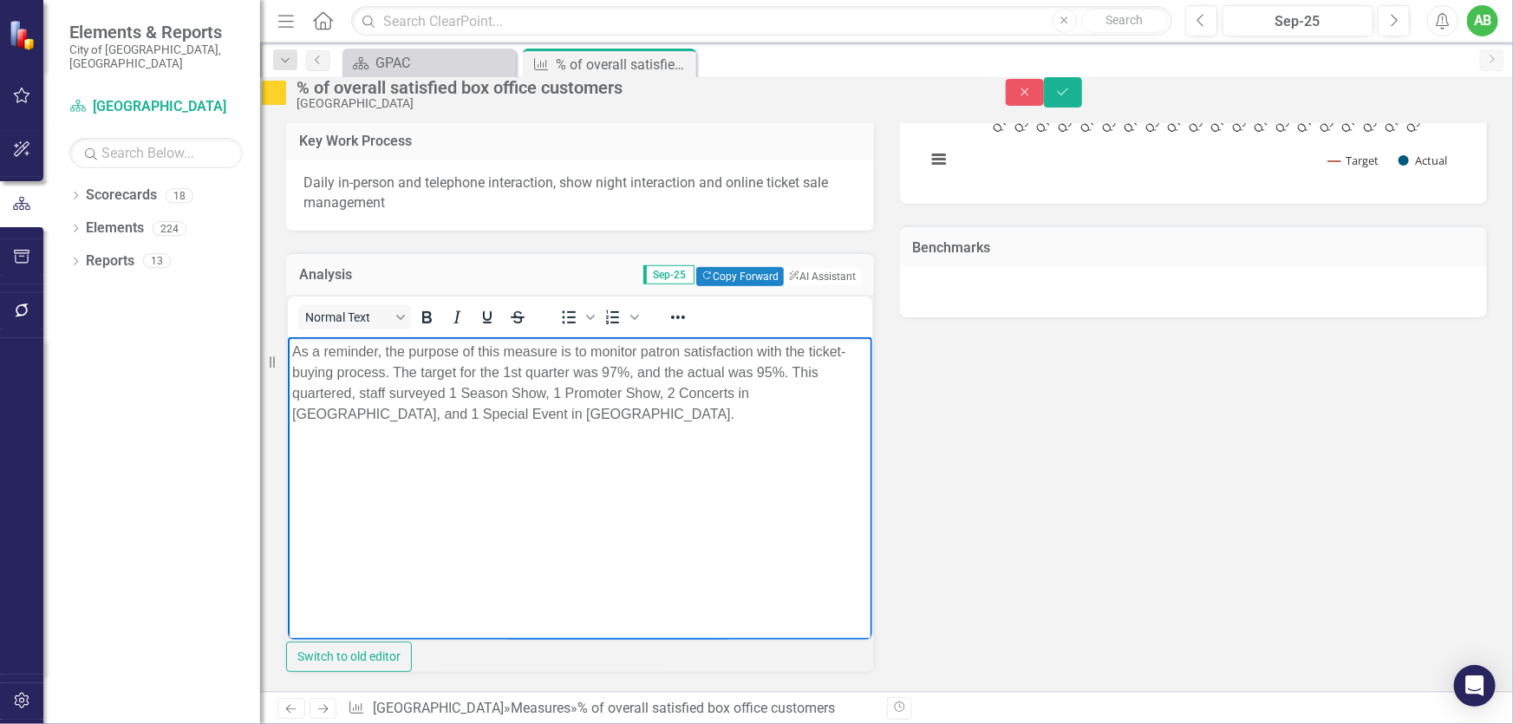
drag, startPoint x: 556, startPoint y: 418, endPoint x: 563, endPoint y: 412, distance: 9.2
click at [556, 418] on p "As a reminder, the purpose of this measure is to monitor patron satisfaction wi…" at bounding box center [579, 382] width 576 height 83
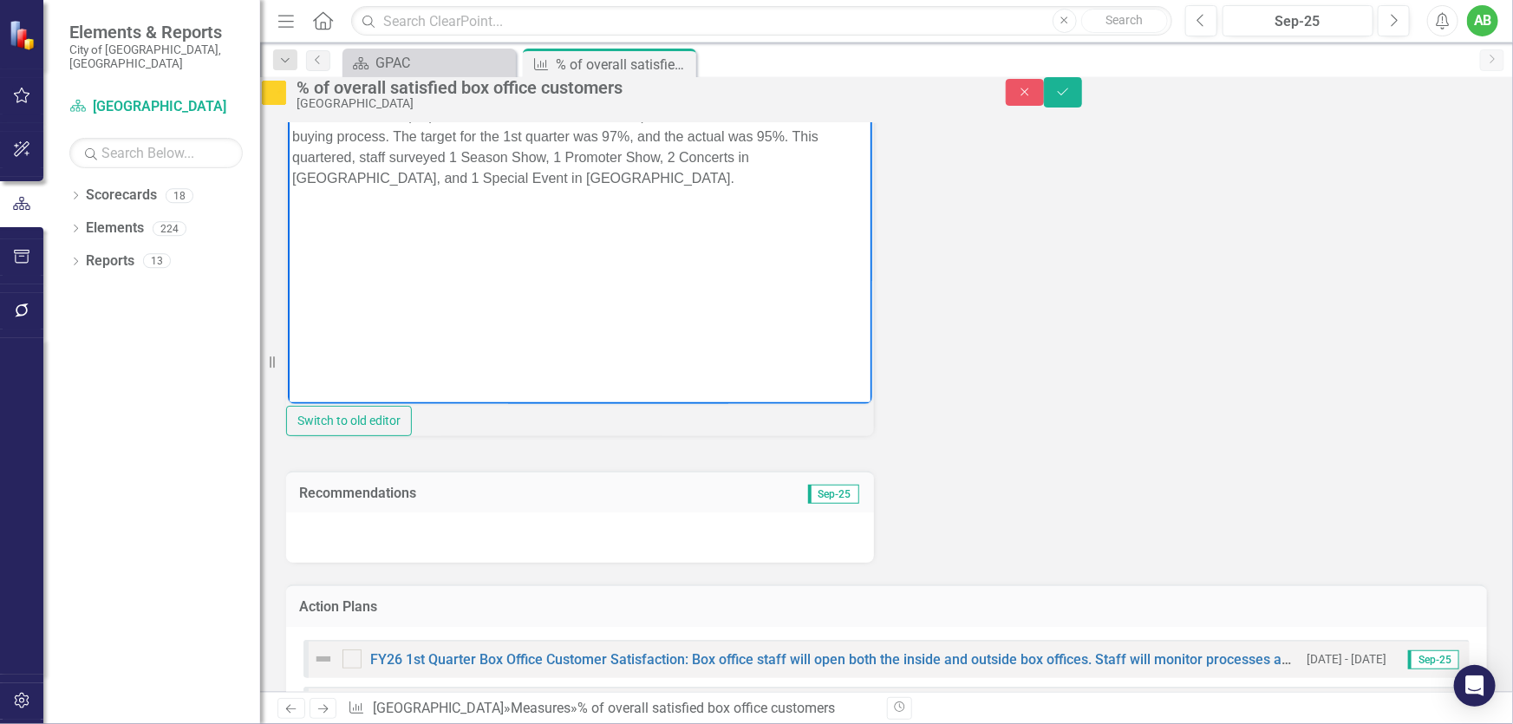
scroll to position [631, 0]
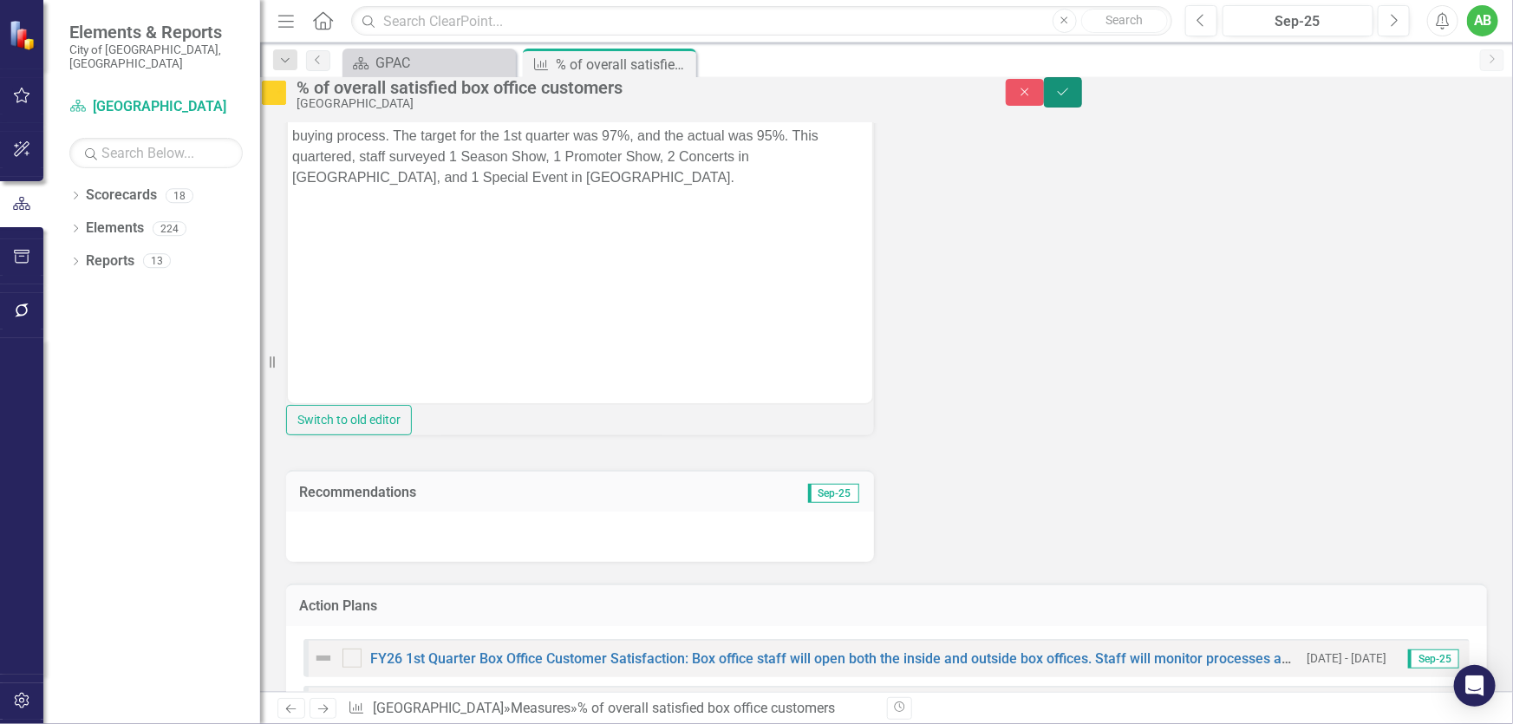
click at [1082, 105] on button "Save" at bounding box center [1063, 92] width 38 height 30
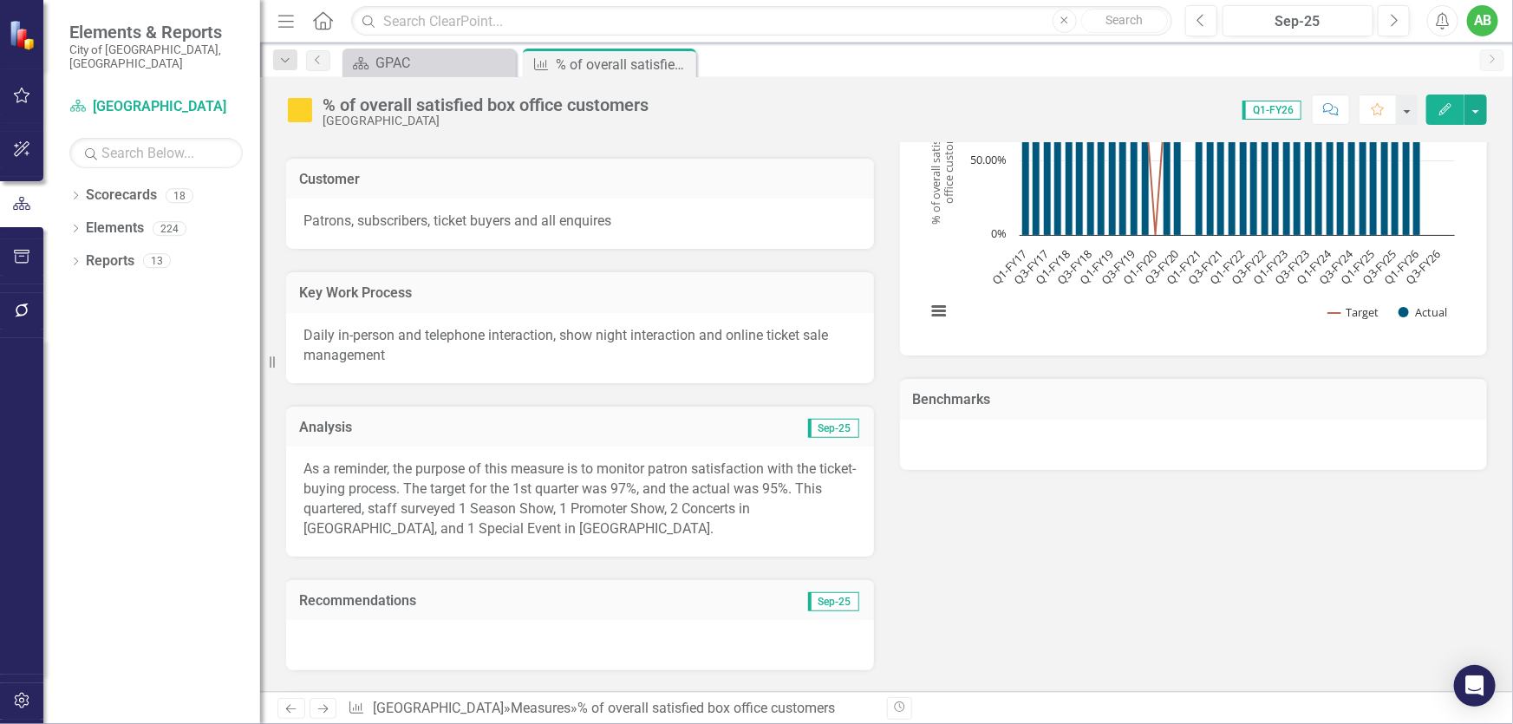
scroll to position [284, 0]
